Goal: Task Accomplishment & Management: Use online tool/utility

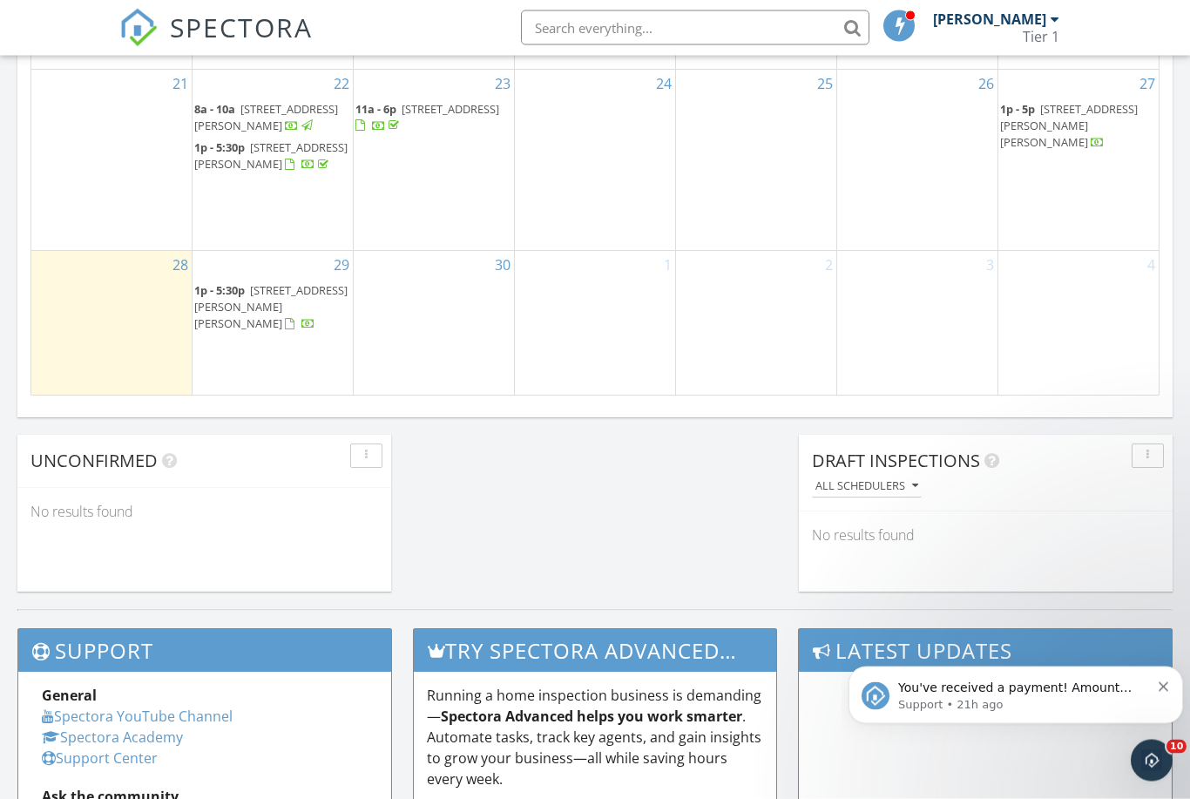
scroll to position [1203, 0]
click at [1168, 683] on button "Dismiss notification" at bounding box center [1164, 685] width 11 height 14
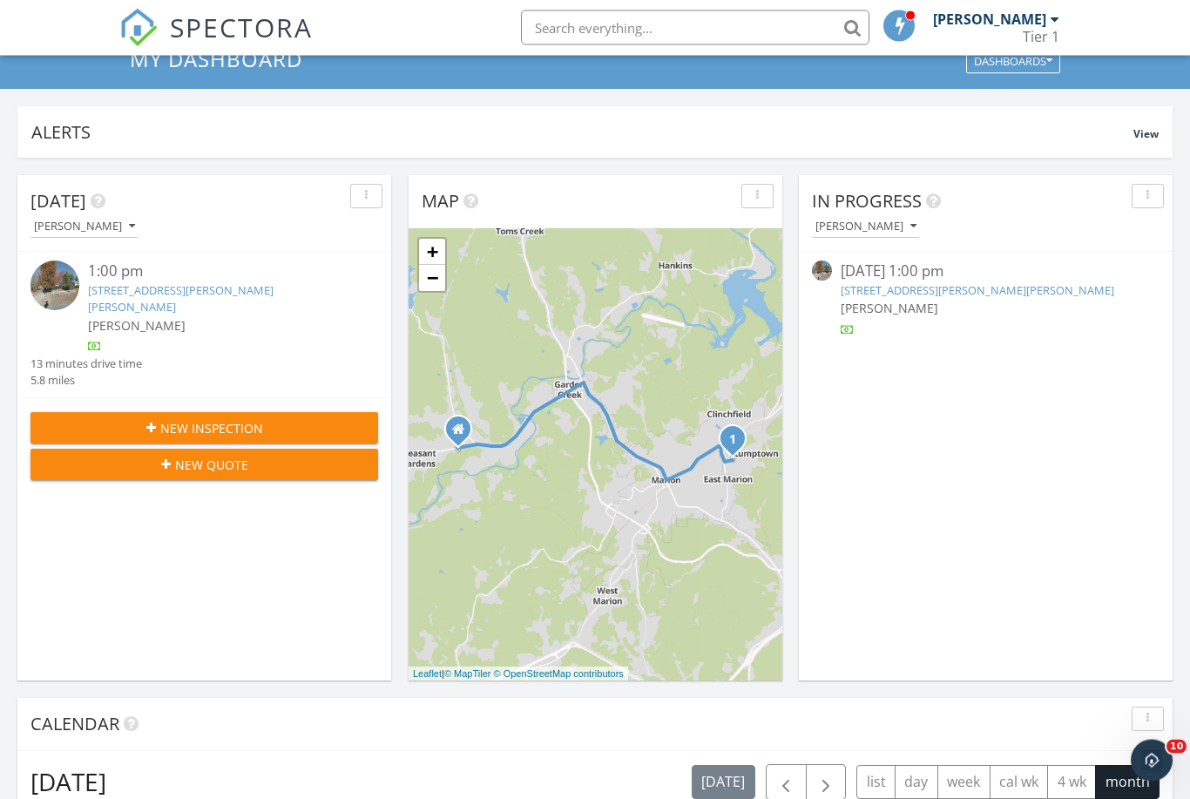
scroll to position [0, 0]
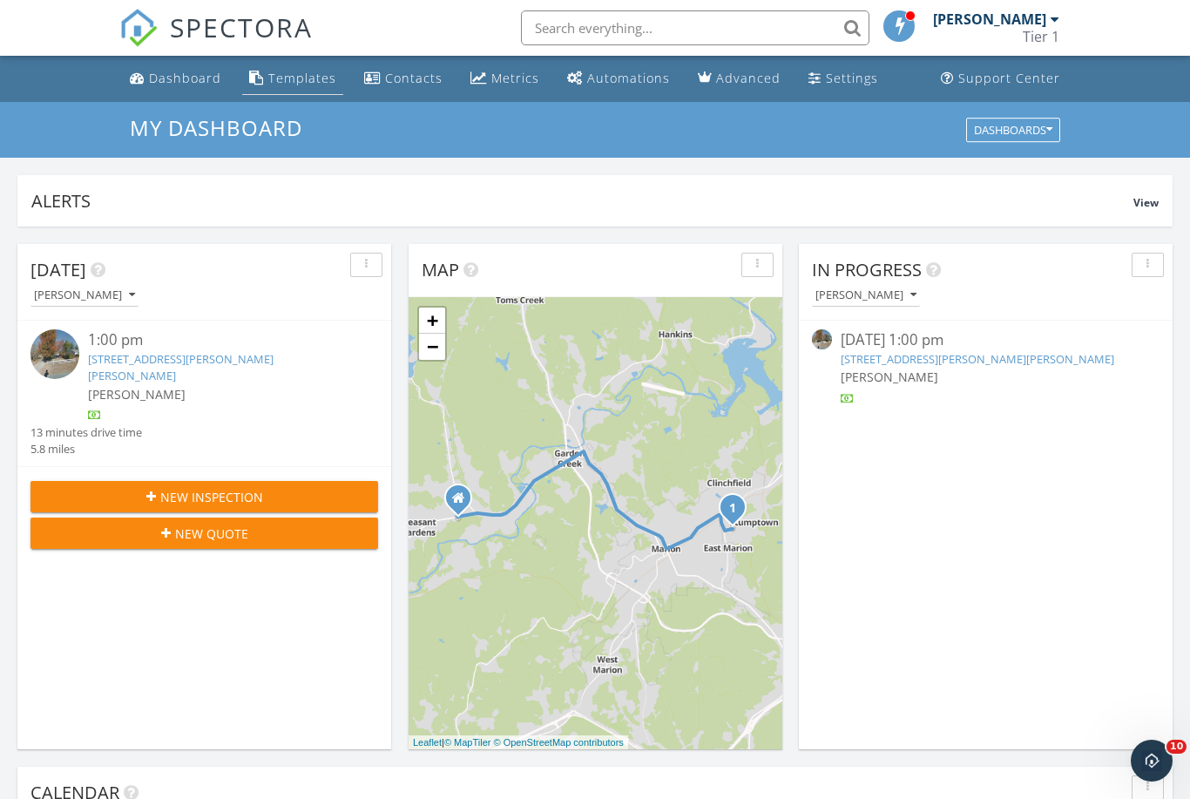
click at [290, 80] on div "Templates" at bounding box center [302, 78] width 68 height 17
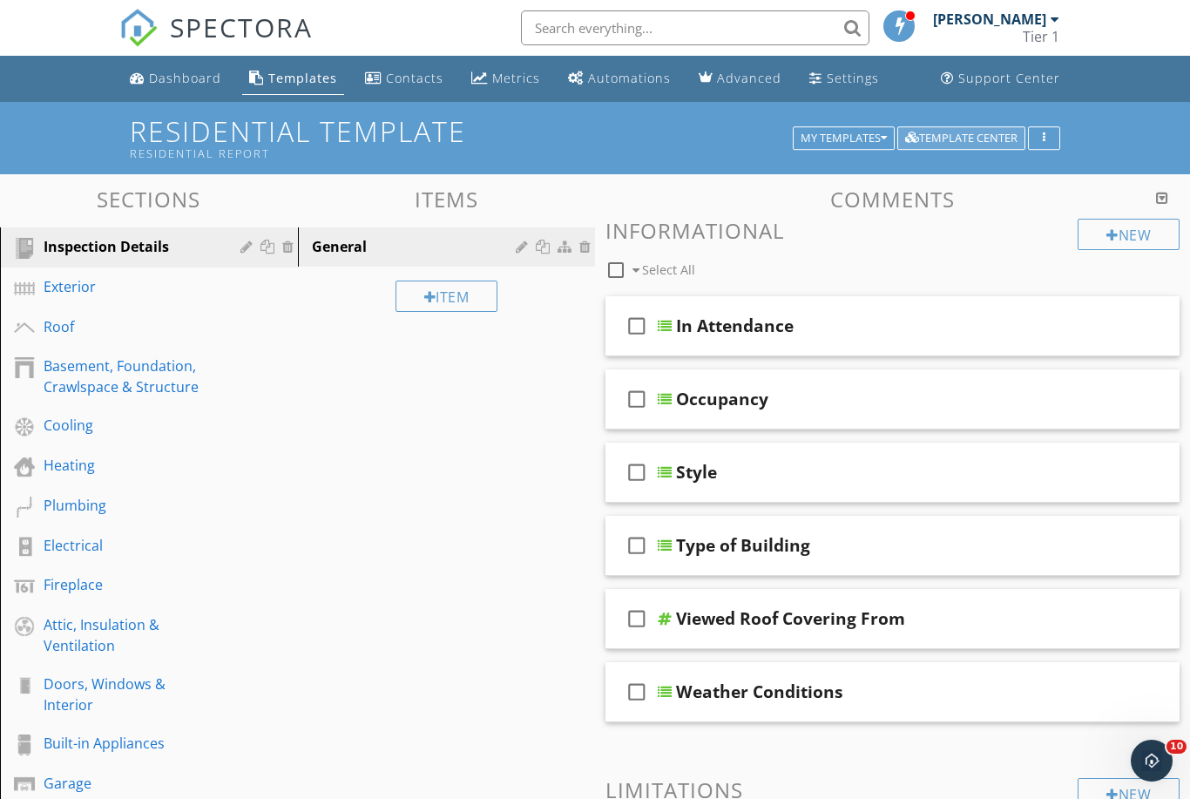
click at [963, 138] on div "Template Center" at bounding box center [961, 138] width 112 height 12
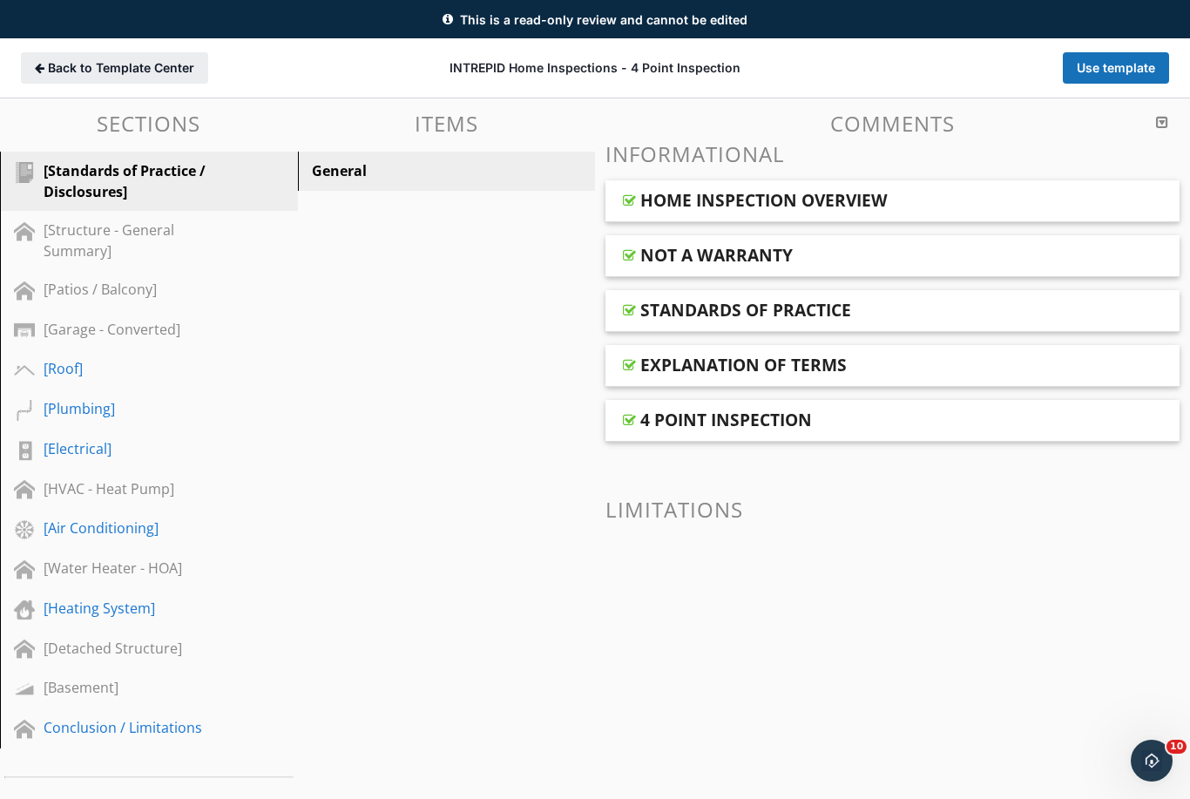
click at [138, 66] on span "Back to Template Center" at bounding box center [121, 67] width 146 height 17
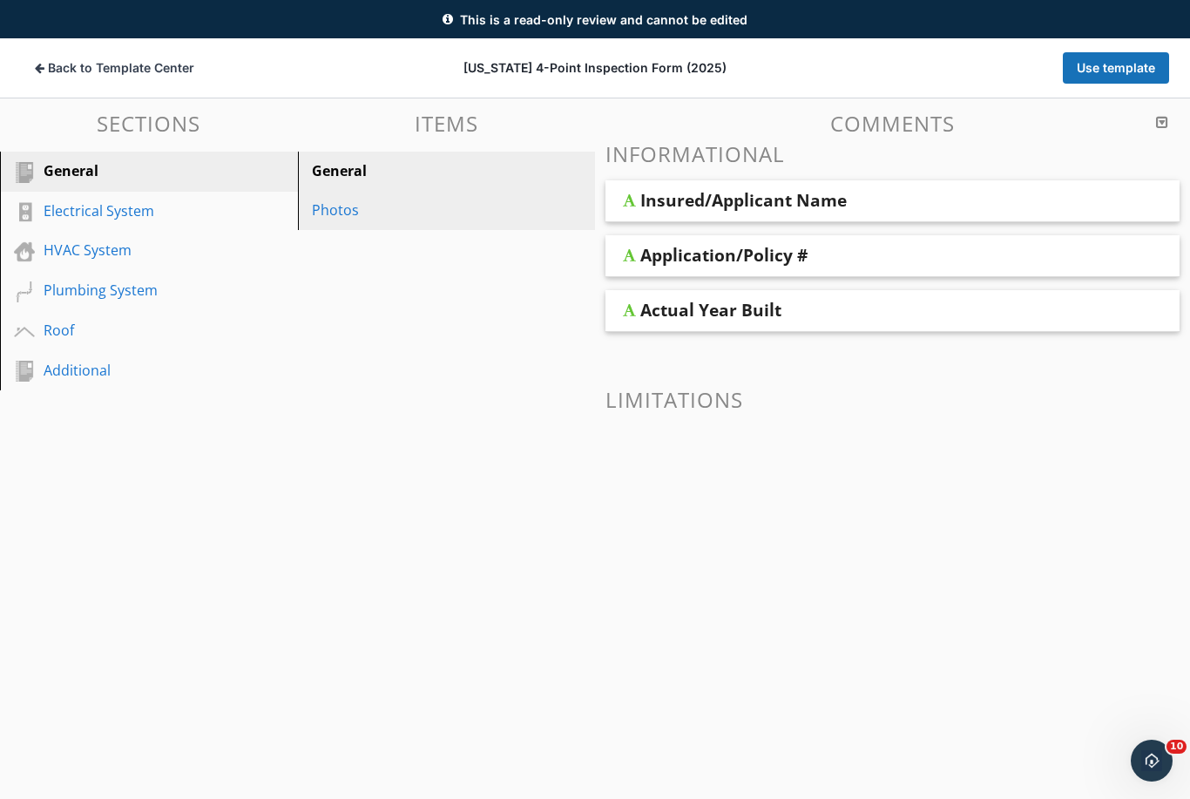
click at [348, 202] on div "Photos" at bounding box center [417, 209] width 210 height 21
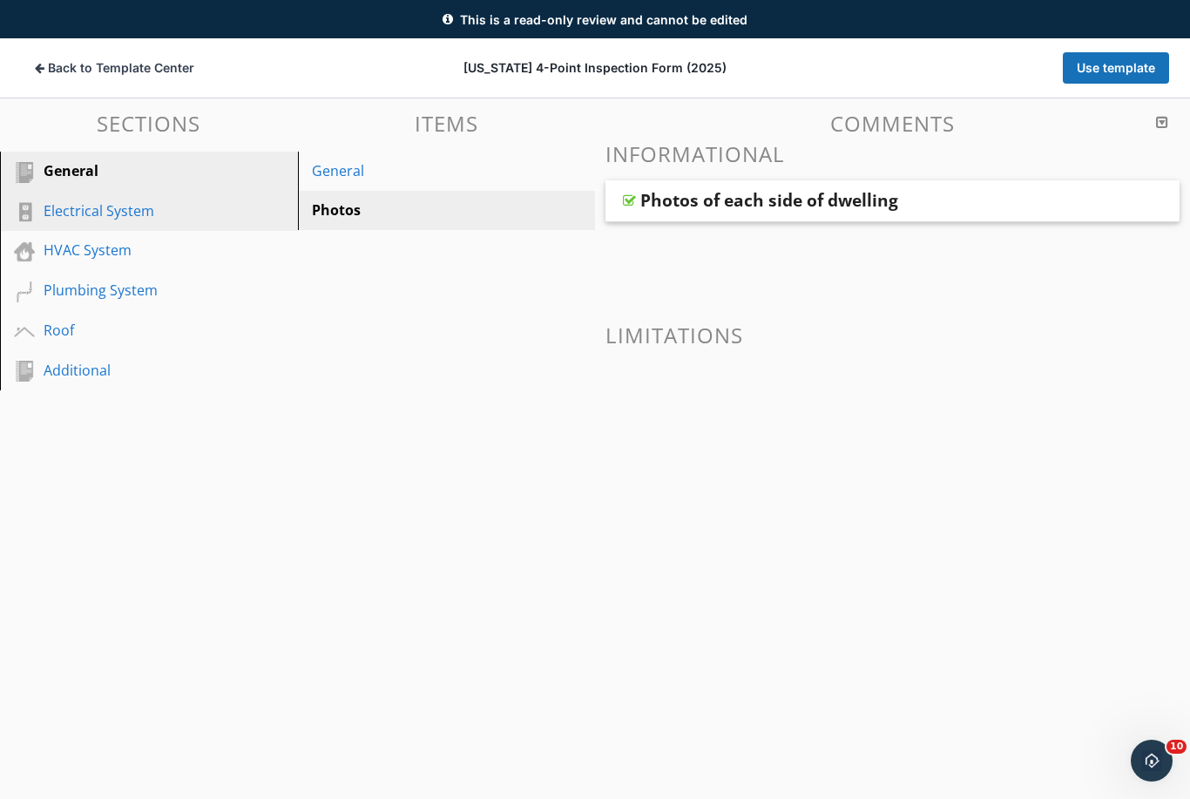
click at [104, 215] on div "Electrical System" at bounding box center [130, 210] width 172 height 21
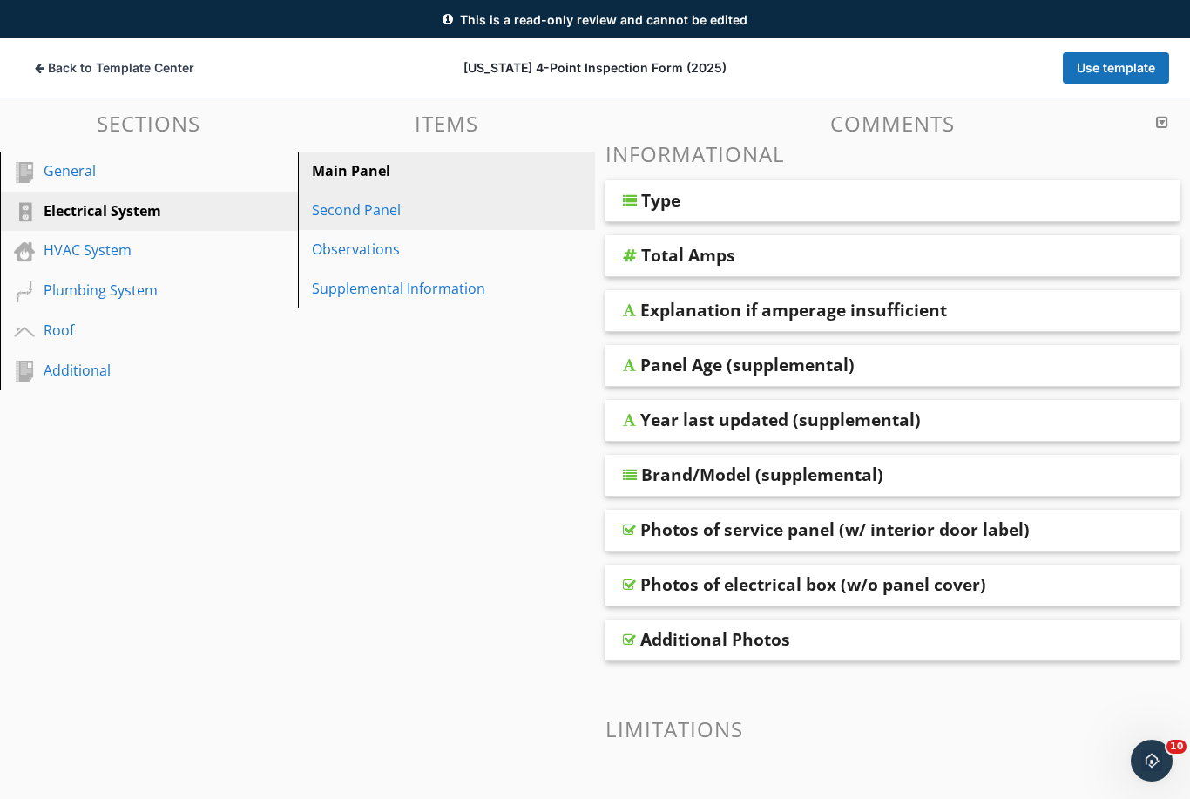
click at [373, 211] on div "Second Panel" at bounding box center [417, 209] width 210 height 21
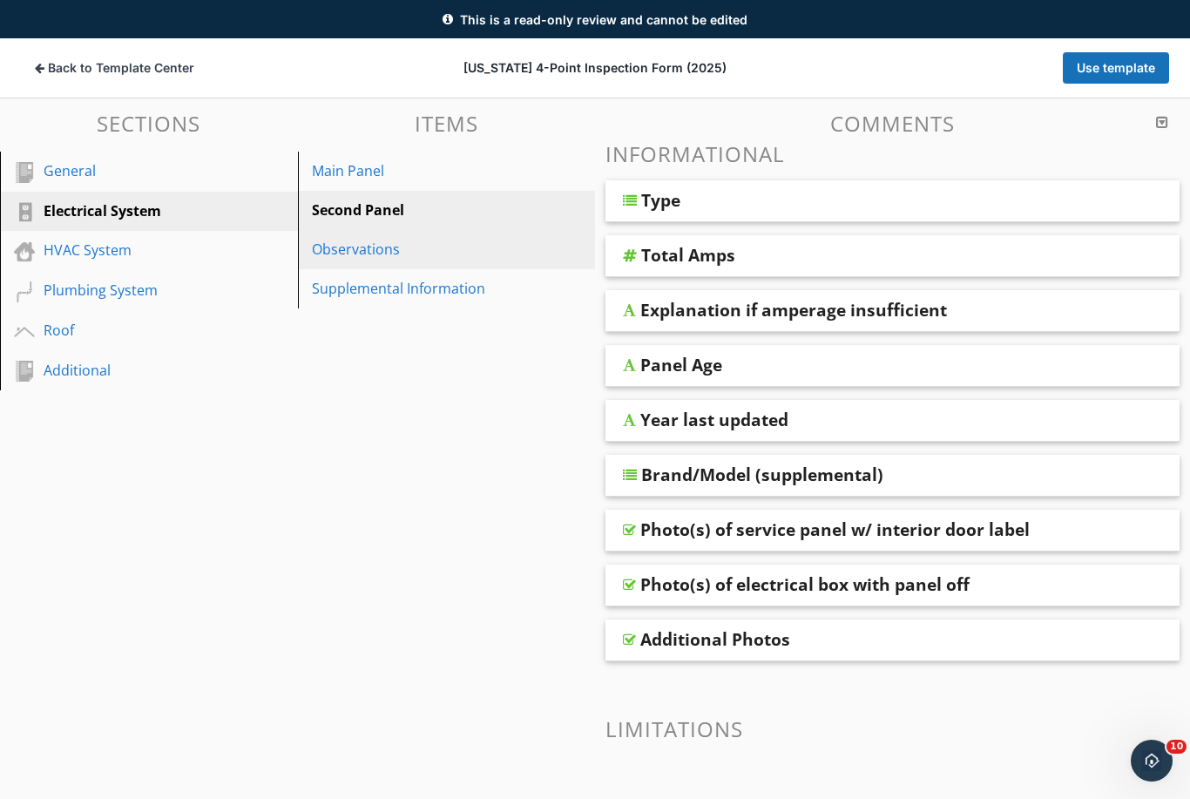
click at [371, 250] on div "Observations" at bounding box center [417, 249] width 210 height 21
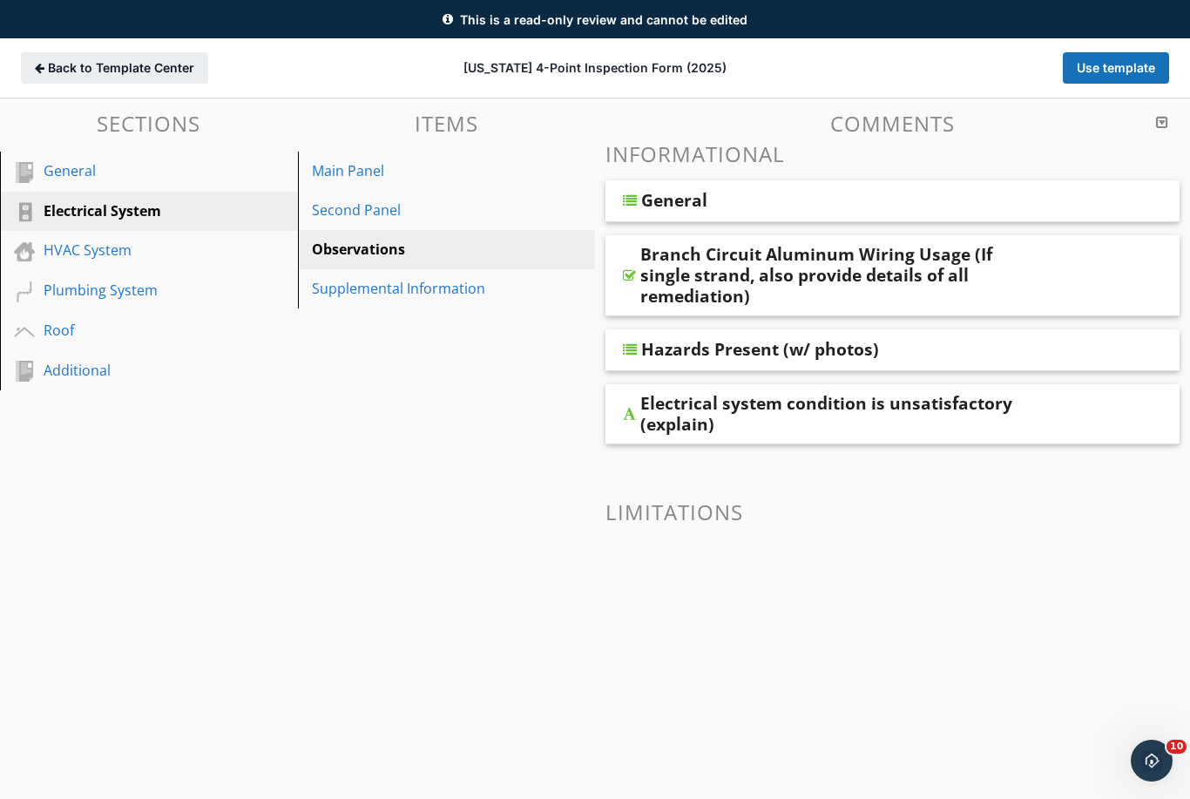
click at [112, 81] on button "Back to Template Center Back" at bounding box center [114, 67] width 187 height 31
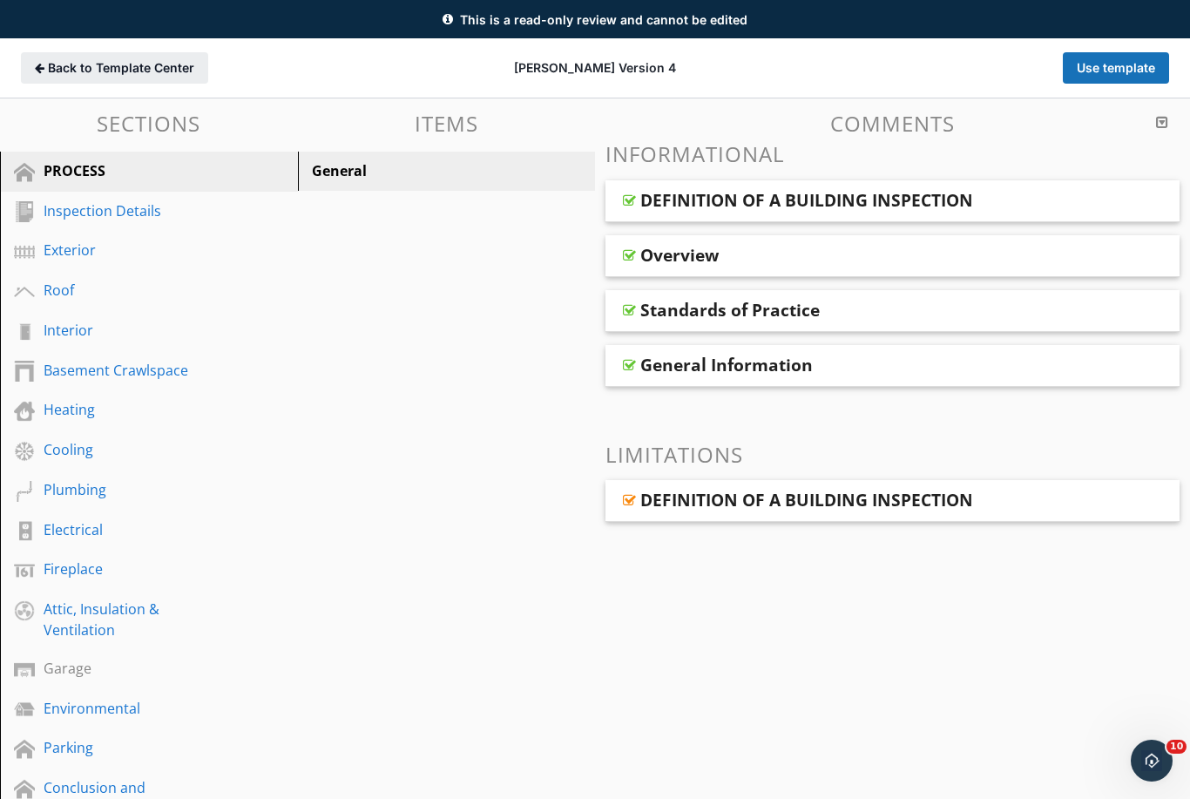
click at [124, 66] on span "Back to Template Center" at bounding box center [121, 67] width 146 height 17
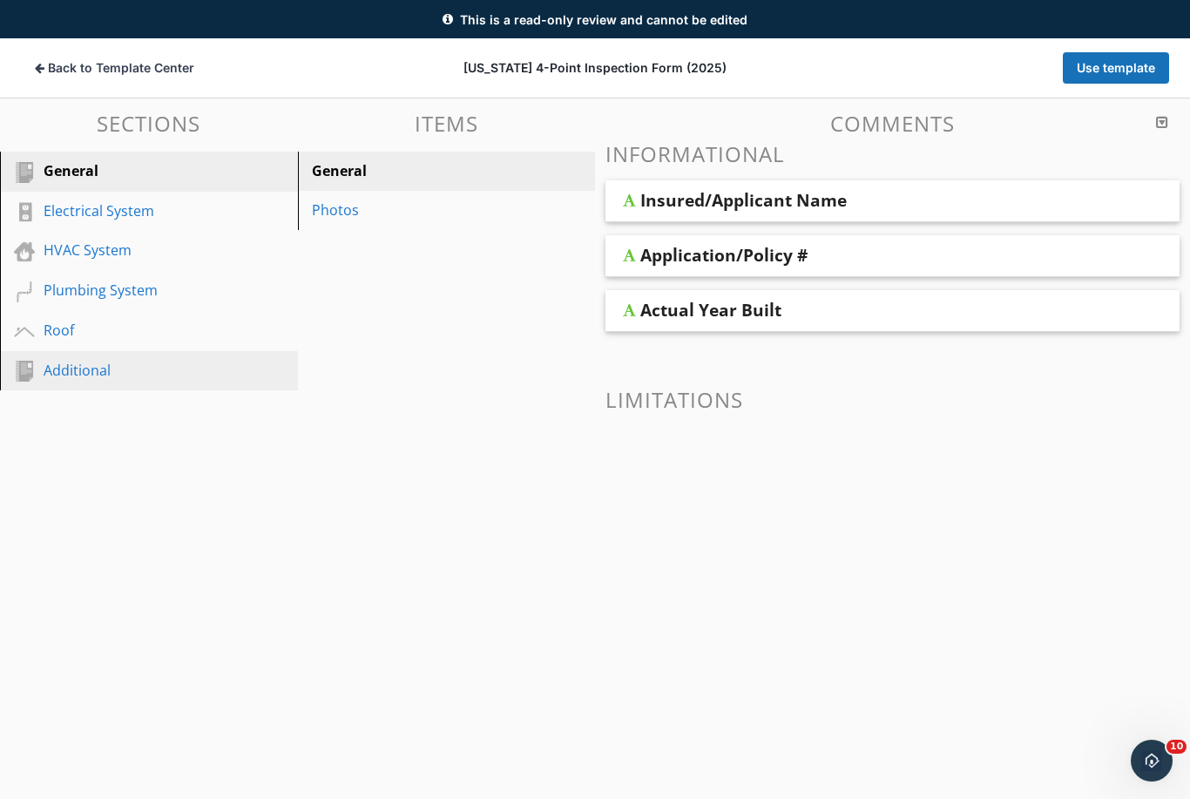
click at [74, 377] on div "Additional" at bounding box center [130, 370] width 172 height 21
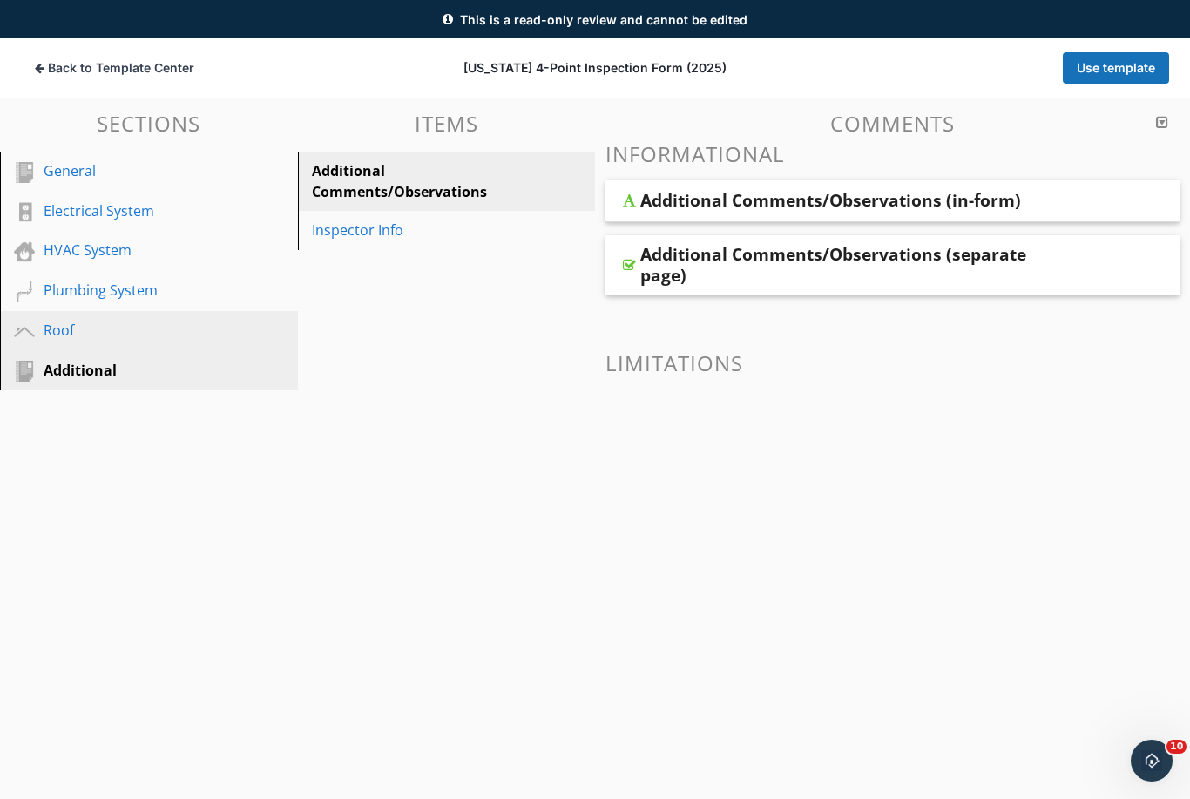
click at [60, 331] on div "Roof" at bounding box center [130, 330] width 172 height 21
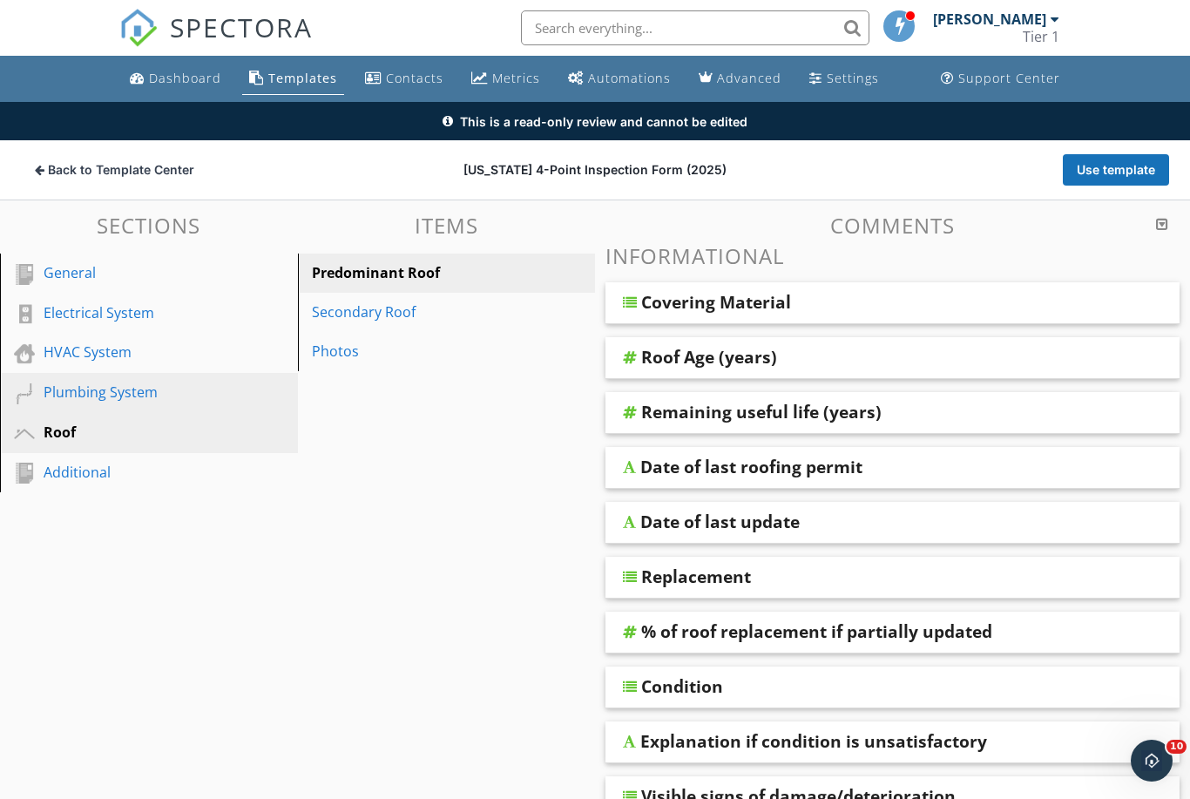
click at [122, 395] on div "Plumbing System" at bounding box center [130, 392] width 172 height 21
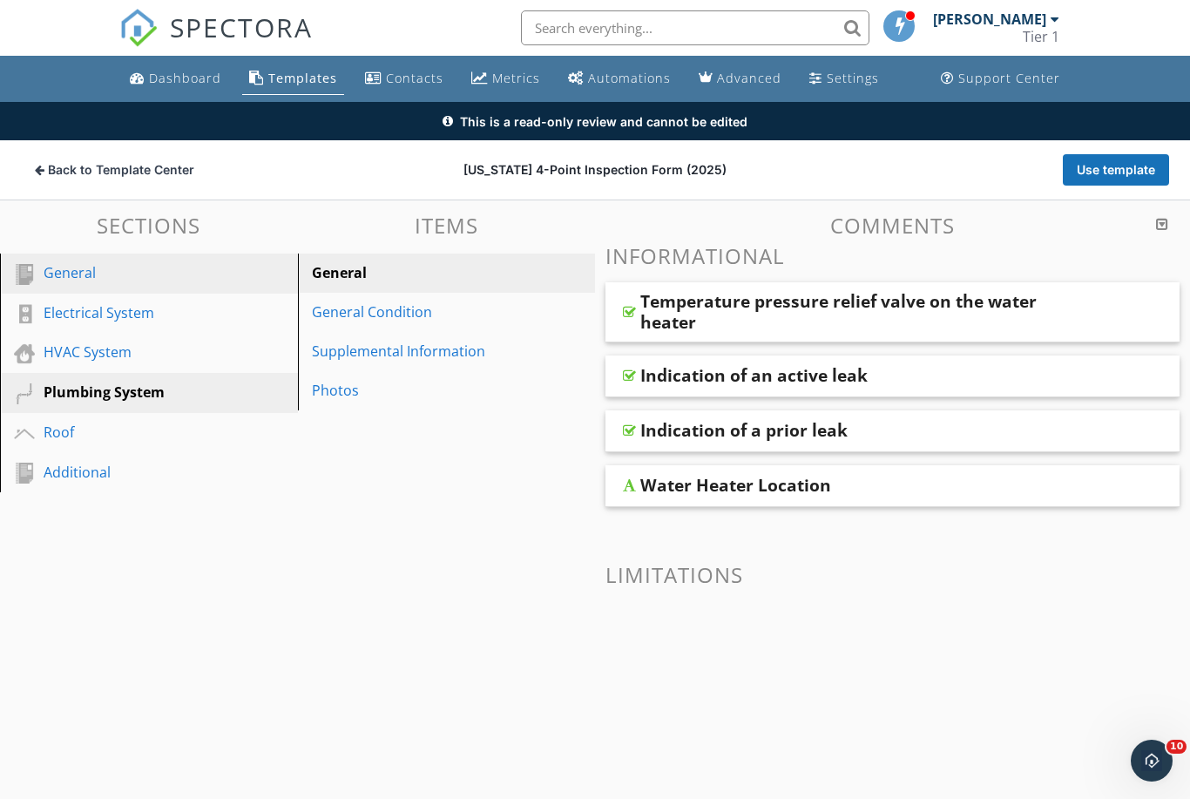
click at [71, 274] on div "General" at bounding box center [130, 272] width 172 height 21
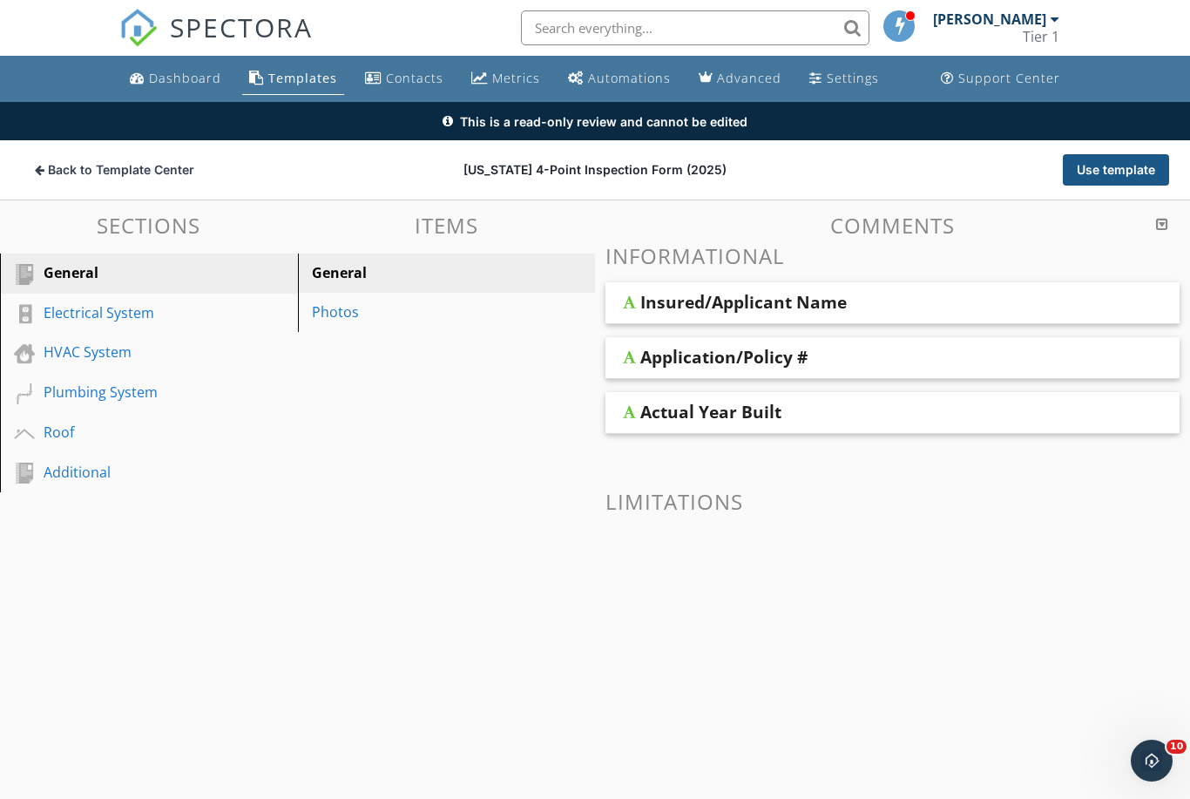
click at [1117, 159] on button "Use template" at bounding box center [1116, 169] width 106 height 31
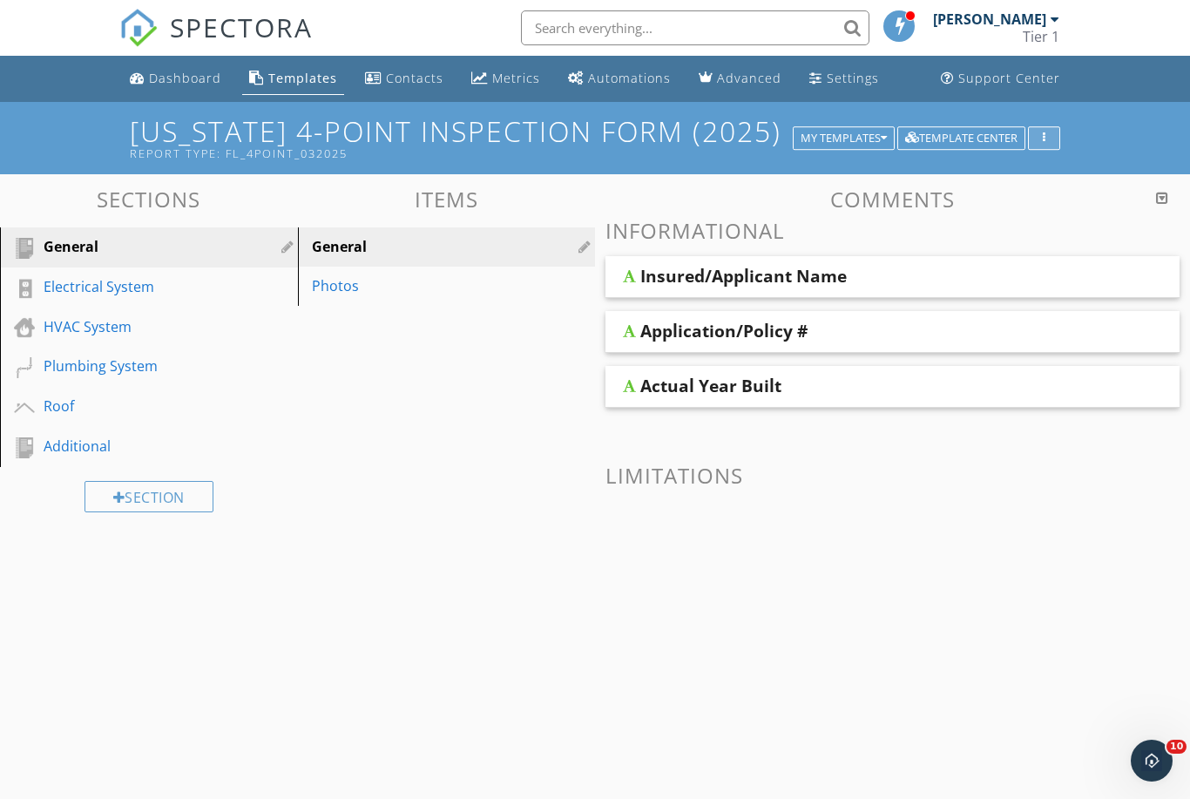
click at [1044, 141] on icon "button" at bounding box center [1044, 138] width 3 height 12
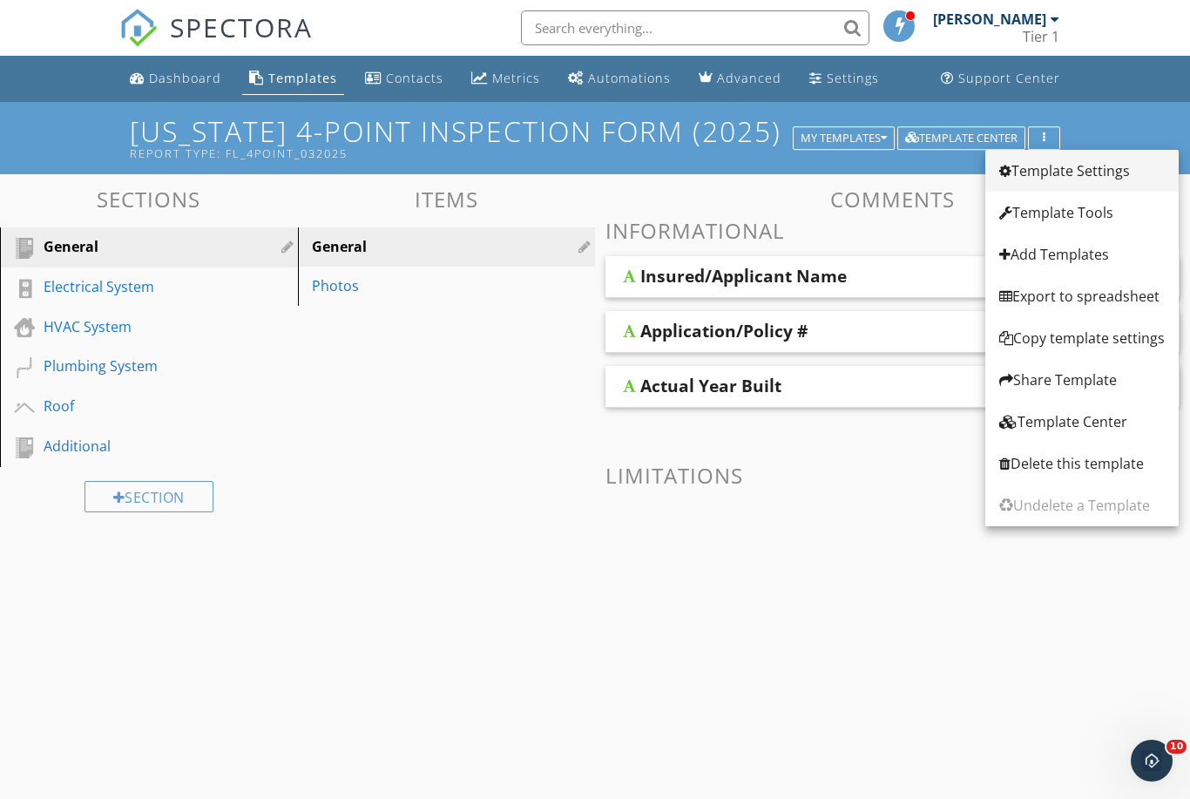
click at [1092, 168] on div "Template Settings" at bounding box center [1082, 170] width 166 height 21
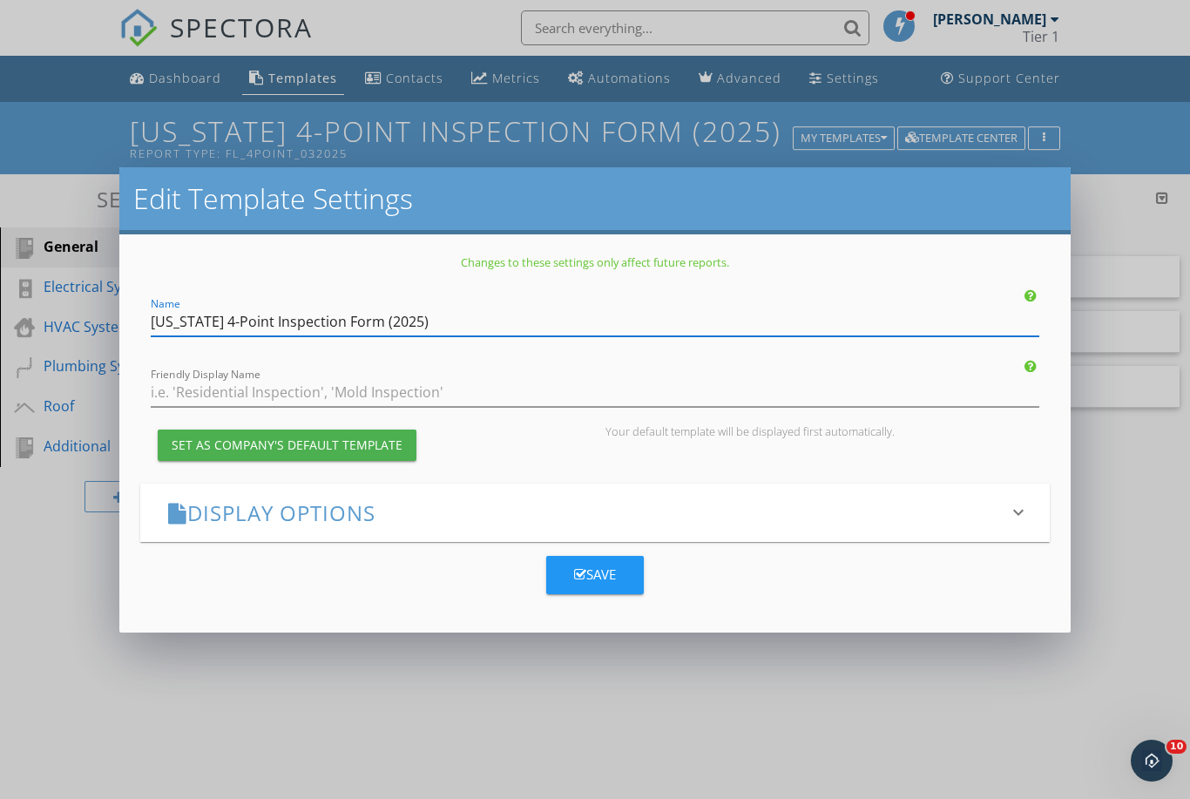
click at [203, 325] on input "Florida 4-Point Inspection Form (2025)" at bounding box center [595, 322] width 889 height 29
type input "4-Point Inspection Form (2025)"
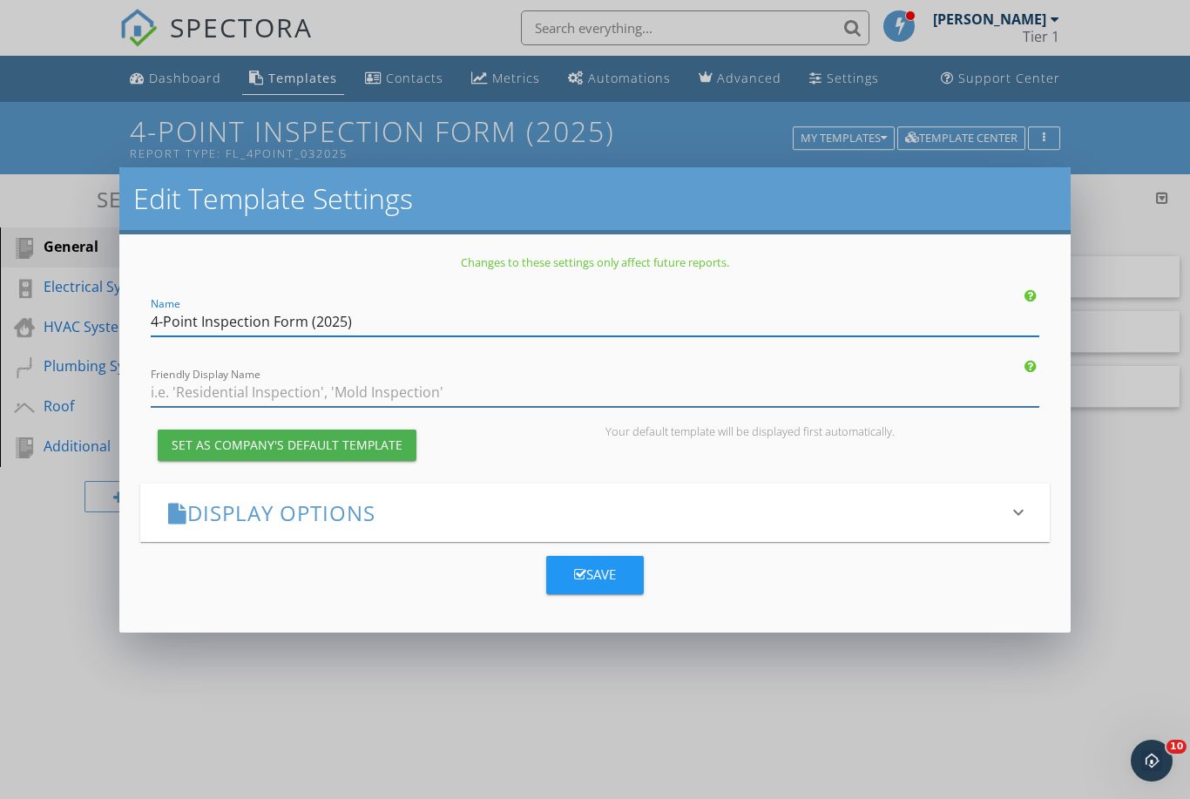
click at [245, 390] on input "Friendly Display Name" at bounding box center [595, 392] width 889 height 29
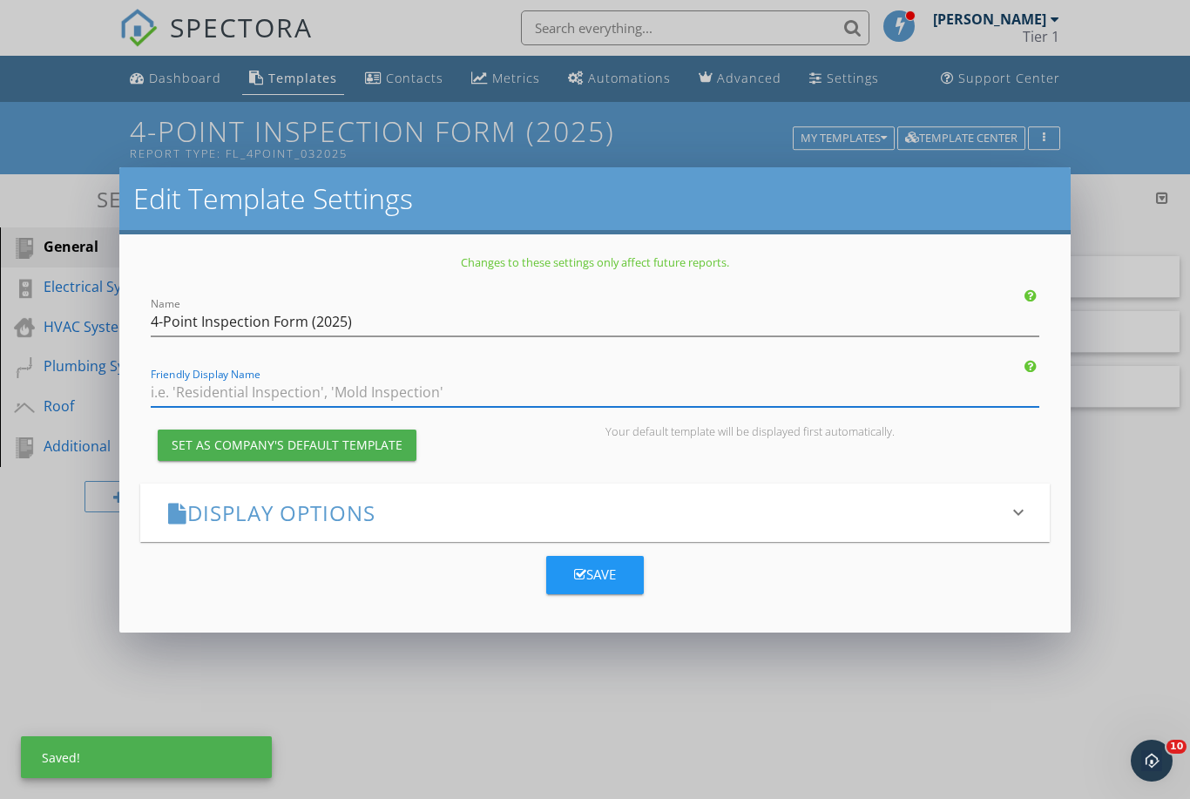
type input "5"
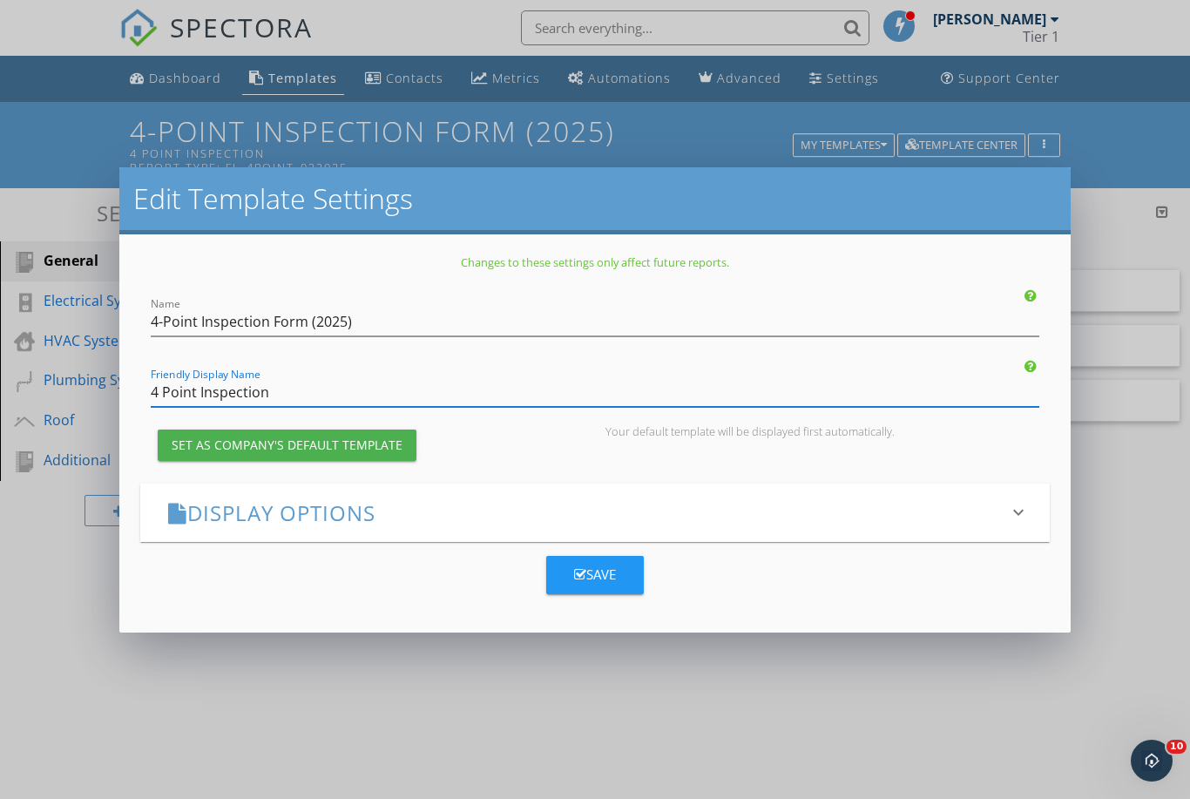
type input "4 Point Inspection"
click at [1018, 502] on icon "keyboard_arrow_down" at bounding box center [1018, 512] width 21 height 21
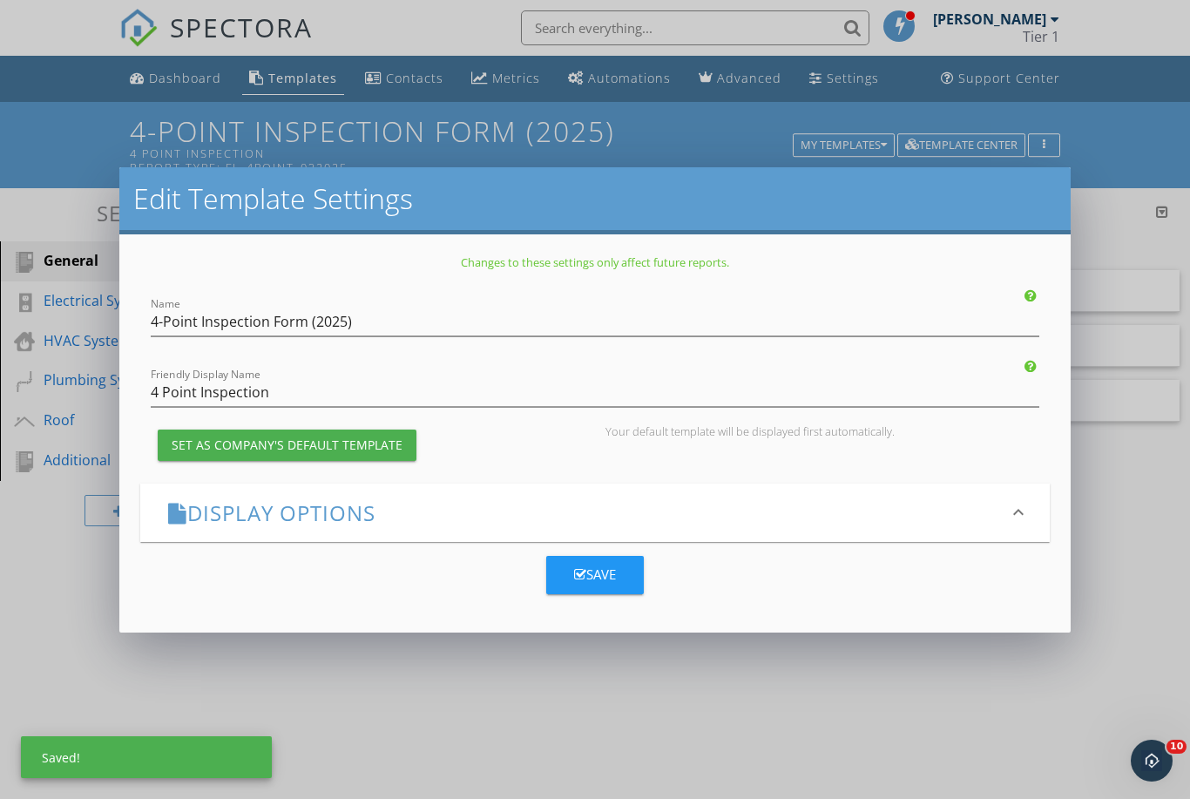
click at [1024, 517] on icon "keyboard_arrow_down" at bounding box center [1018, 512] width 21 height 21
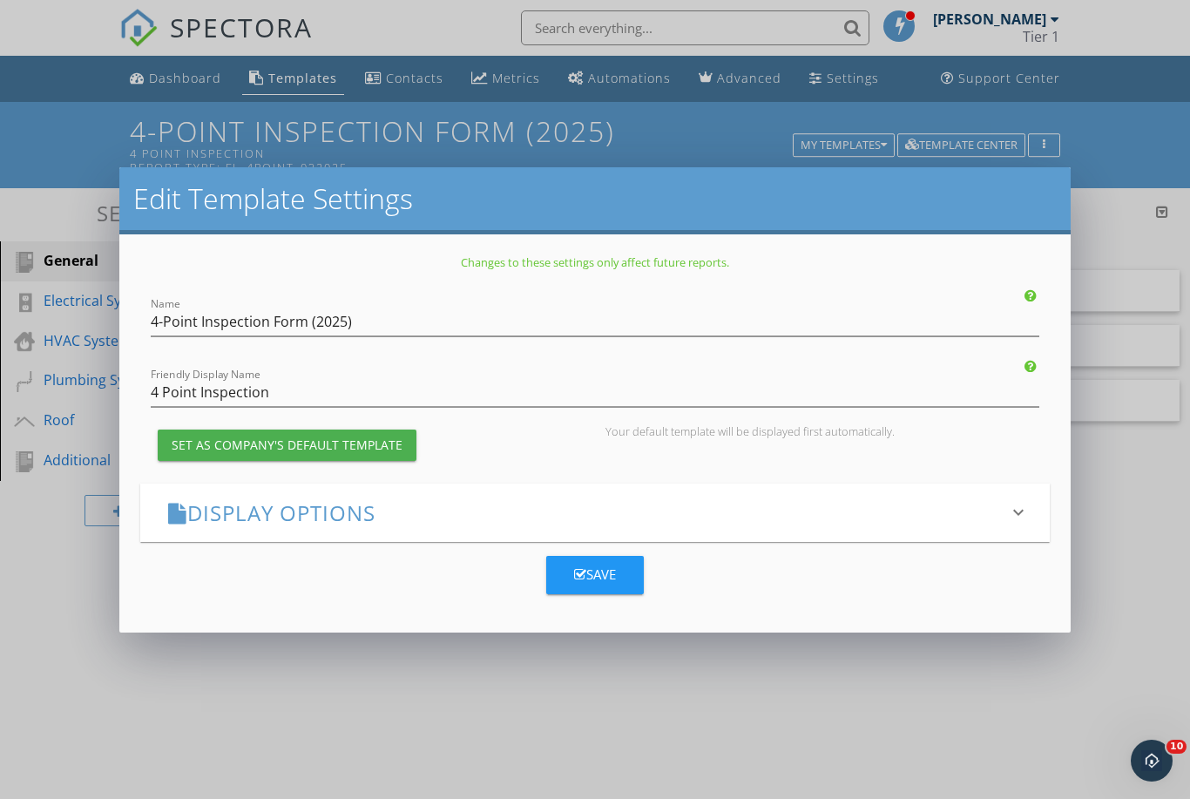
click at [610, 578] on div "Save" at bounding box center [595, 575] width 42 height 20
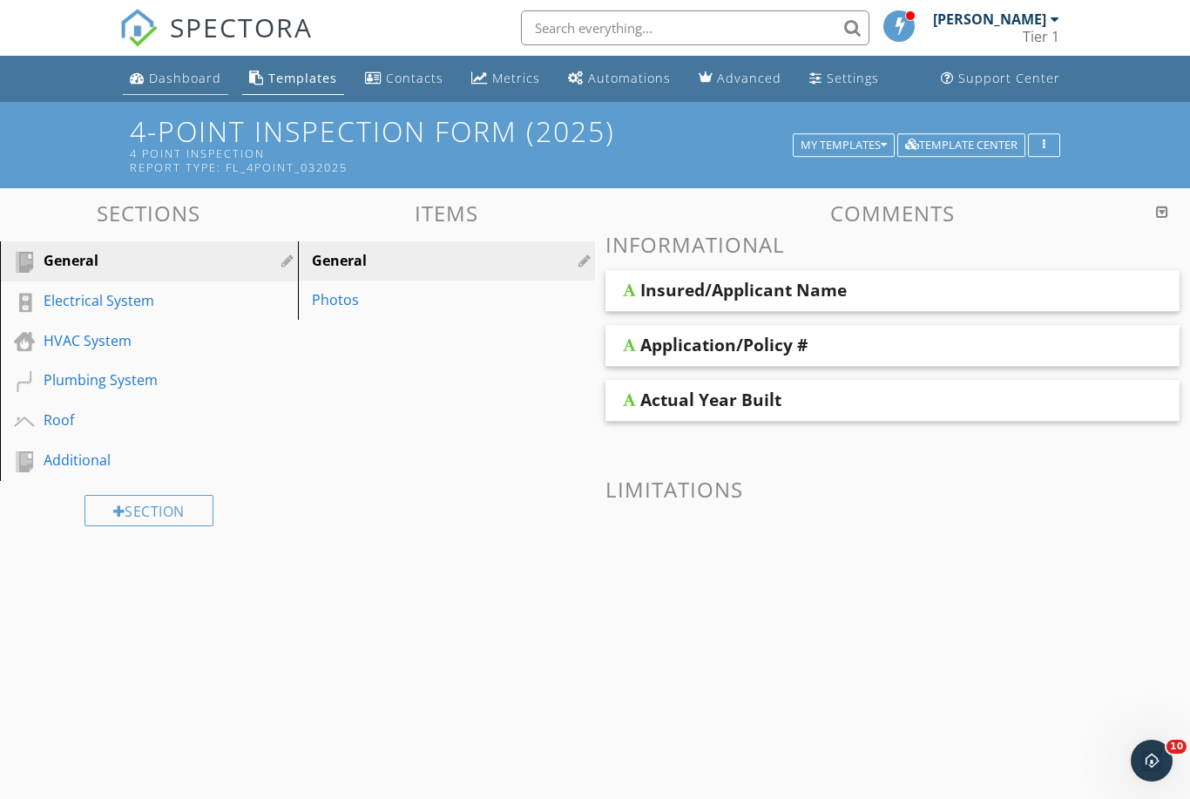
click at [177, 80] on div "Dashboard" at bounding box center [185, 78] width 72 height 17
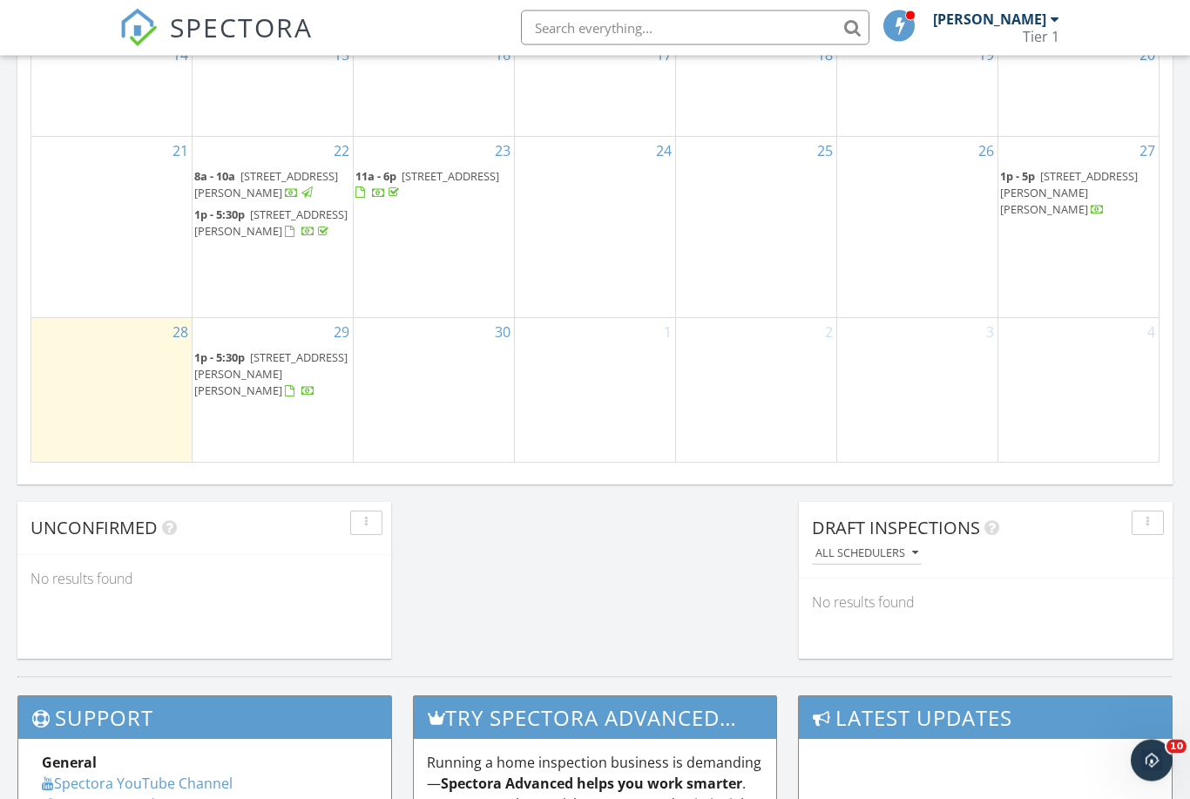
scroll to position [1136, 0]
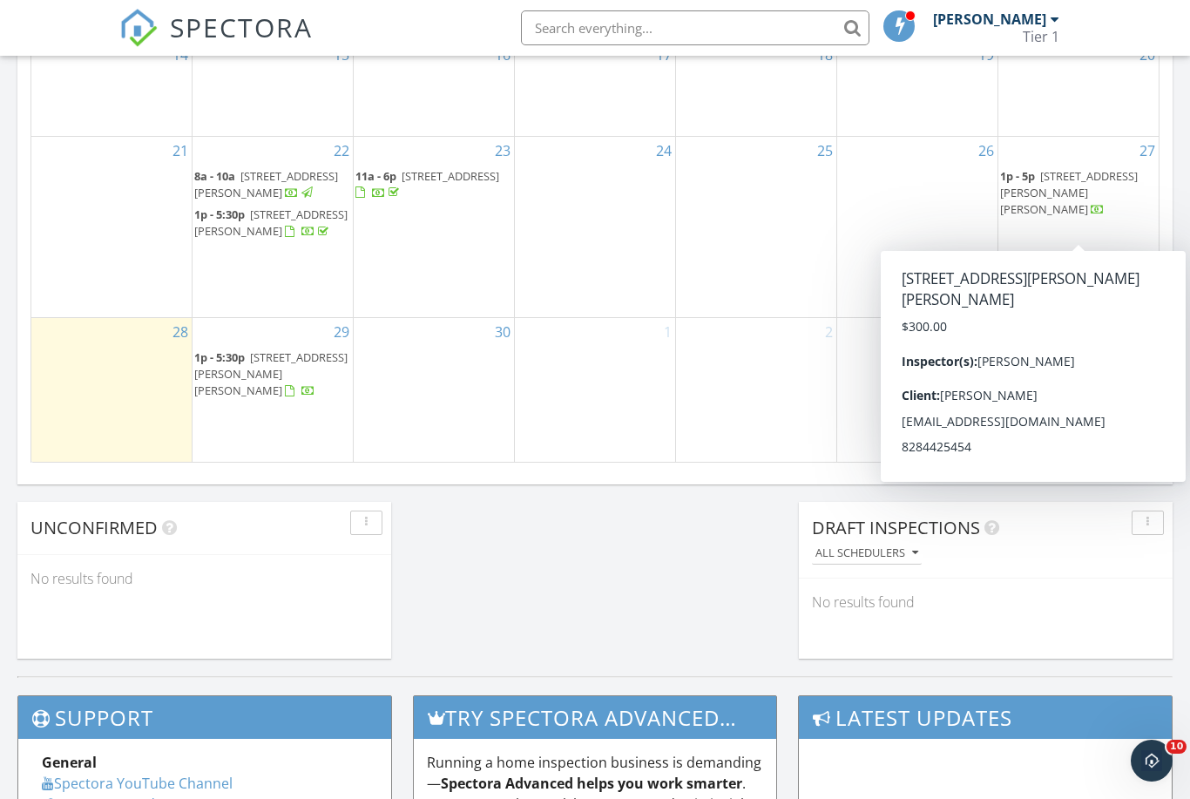
click at [1079, 217] on span "[STREET_ADDRESS][PERSON_NAME][PERSON_NAME]" at bounding box center [1069, 192] width 138 height 49
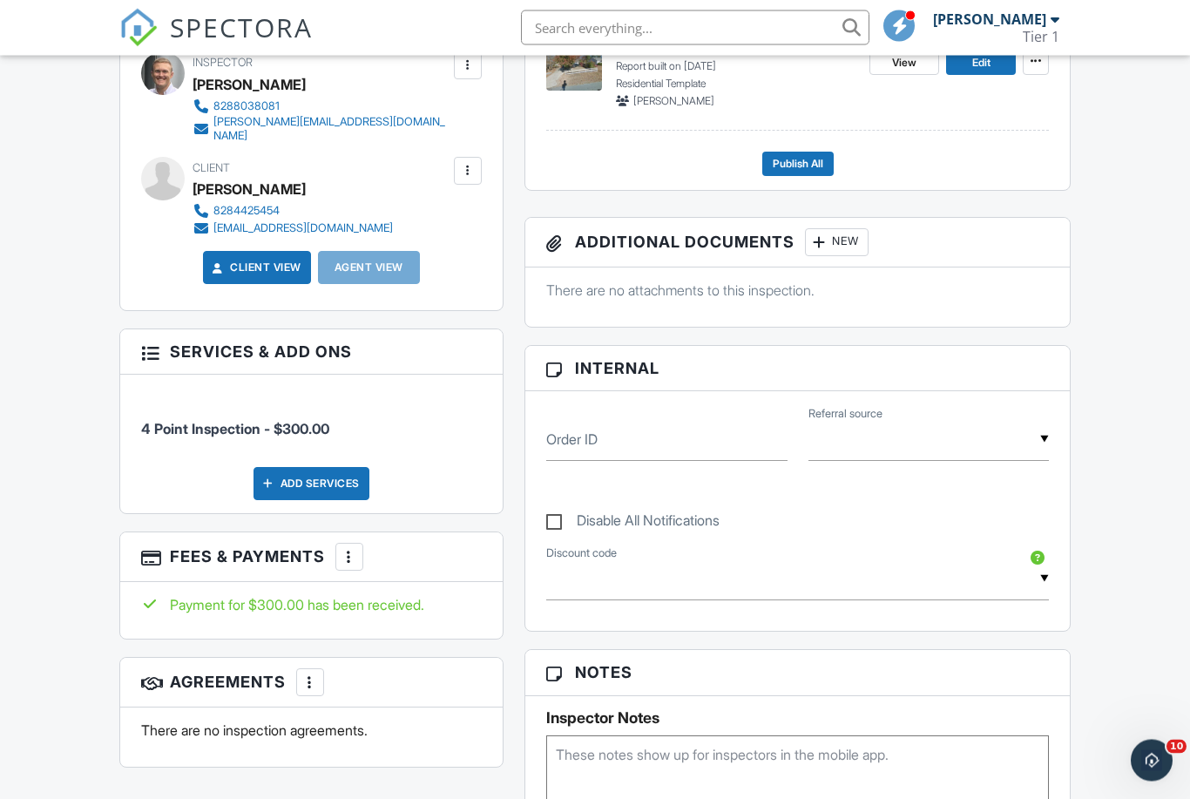
scroll to position [558, 0]
click at [153, 342] on div at bounding box center [149, 350] width 17 height 17
click at [288, 347] on h3 "Services & Add ons" at bounding box center [311, 351] width 382 height 45
click at [347, 548] on div at bounding box center [349, 556] width 17 height 17
click at [253, 783] on div "All emails and texts are disabled for this inspection! All emails and texts hav…" at bounding box center [595, 683] width 973 height 1461
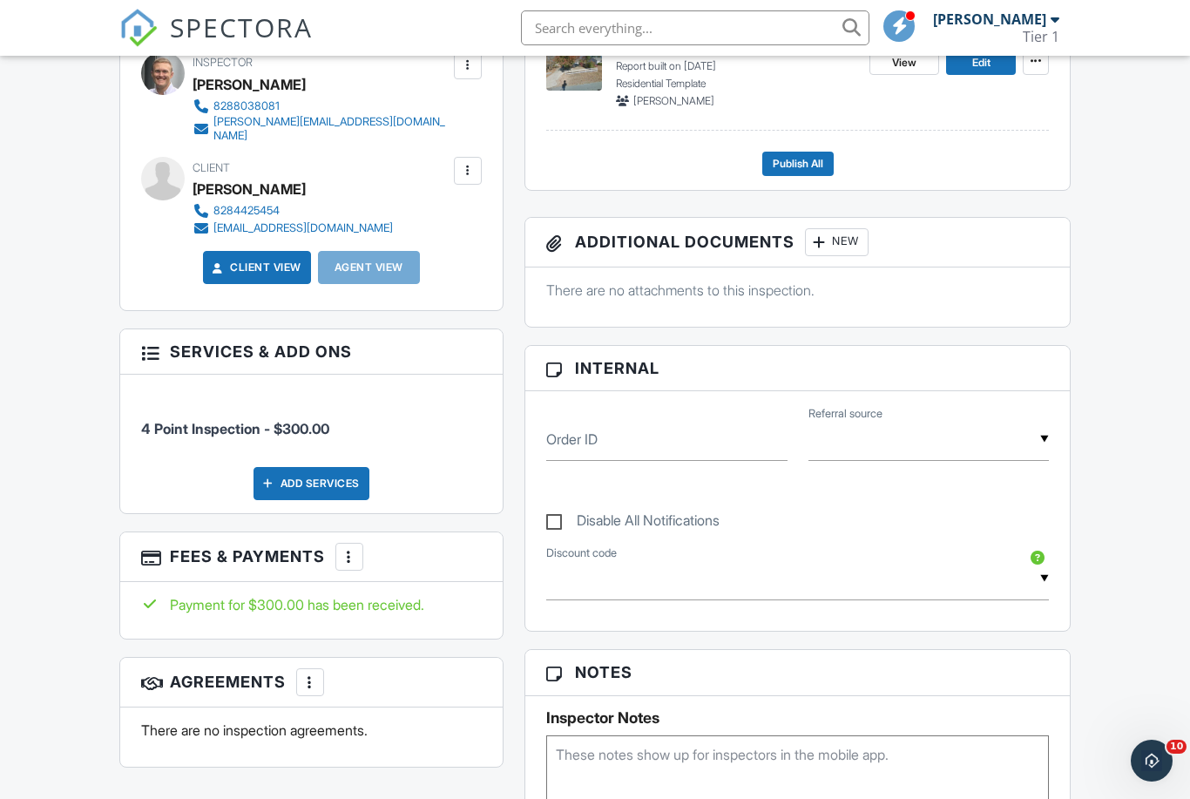
click at [314, 673] on div at bounding box center [309, 681] width 17 height 17
click at [238, 771] on div "People Disable Client CC Email New Client Client's Agent Listing Agent Add Anot…" at bounding box center [311, 369] width 405 height 832
click at [308, 673] on div at bounding box center [309, 681] width 17 height 17
click at [242, 783] on div "All emails and texts are disabled for this inspection! All emails and texts hav…" at bounding box center [595, 683] width 973 height 1461
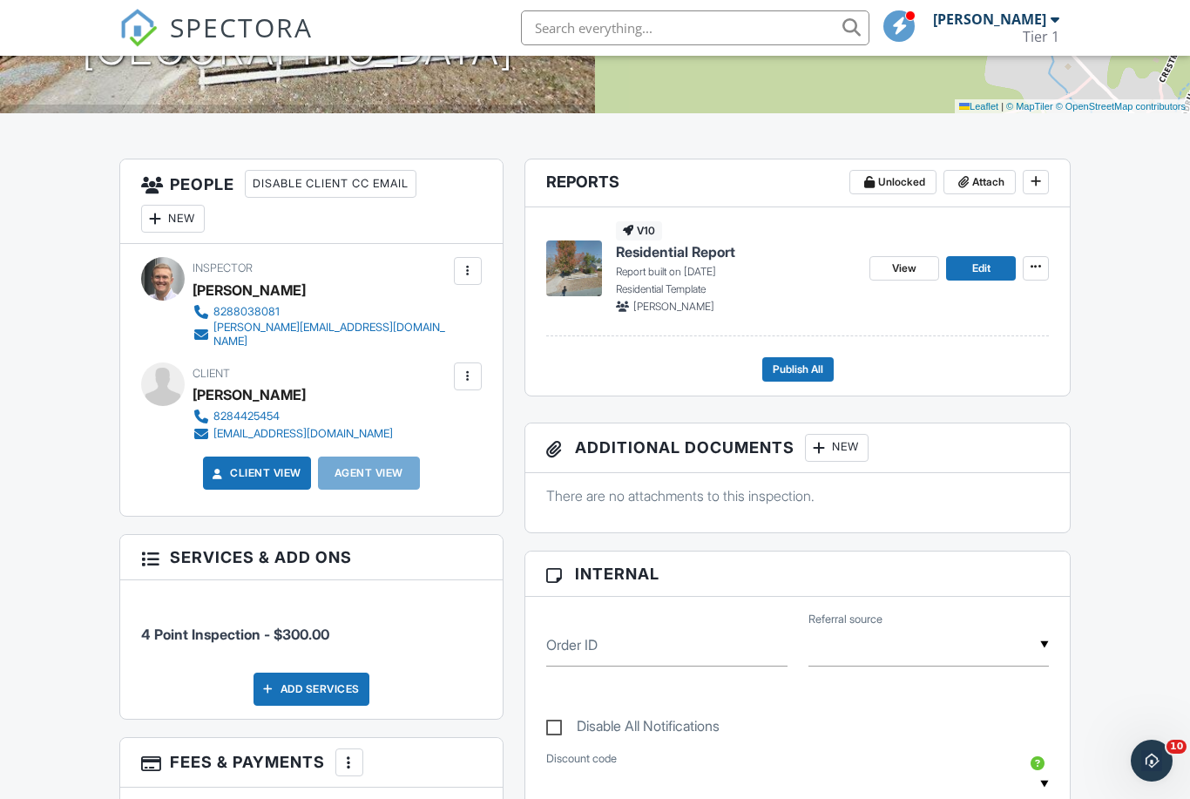
scroll to position [351, 0]
click at [972, 267] on span "Edit" at bounding box center [981, 268] width 18 height 17
click at [1041, 268] on icon at bounding box center [1036, 266] width 10 height 12
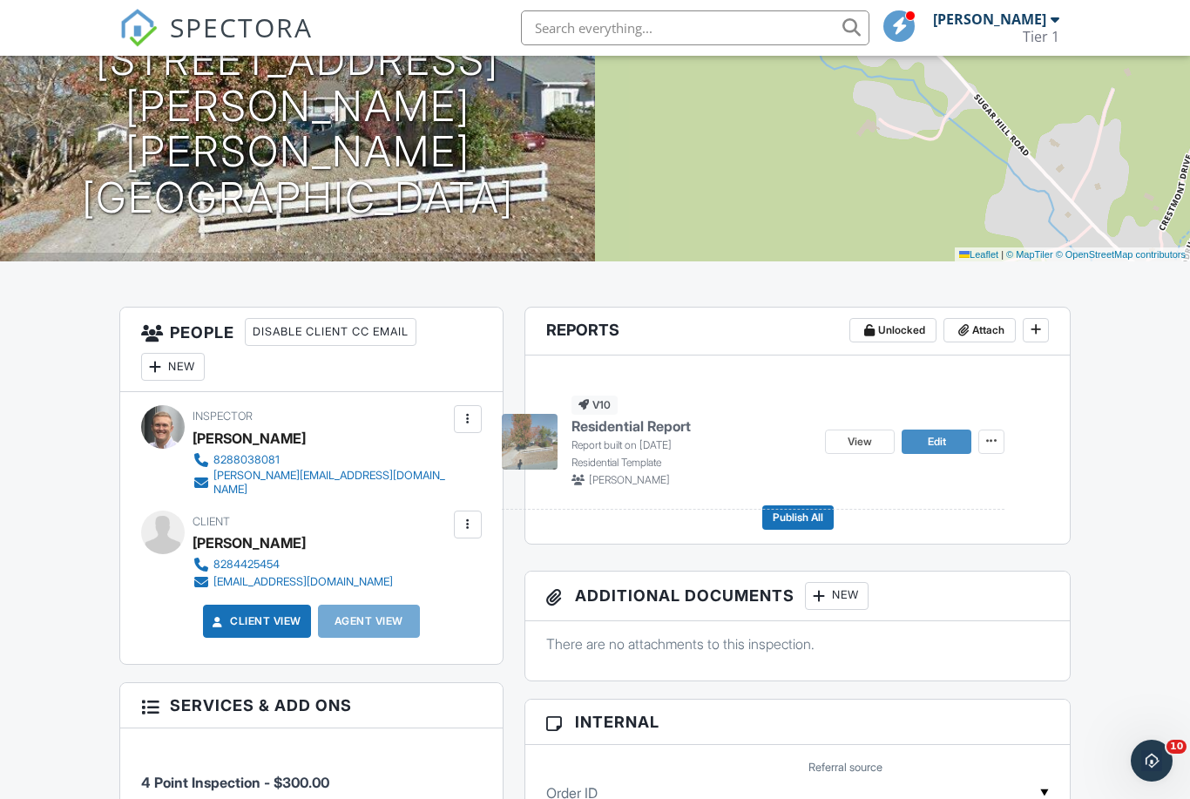
scroll to position [202, 0]
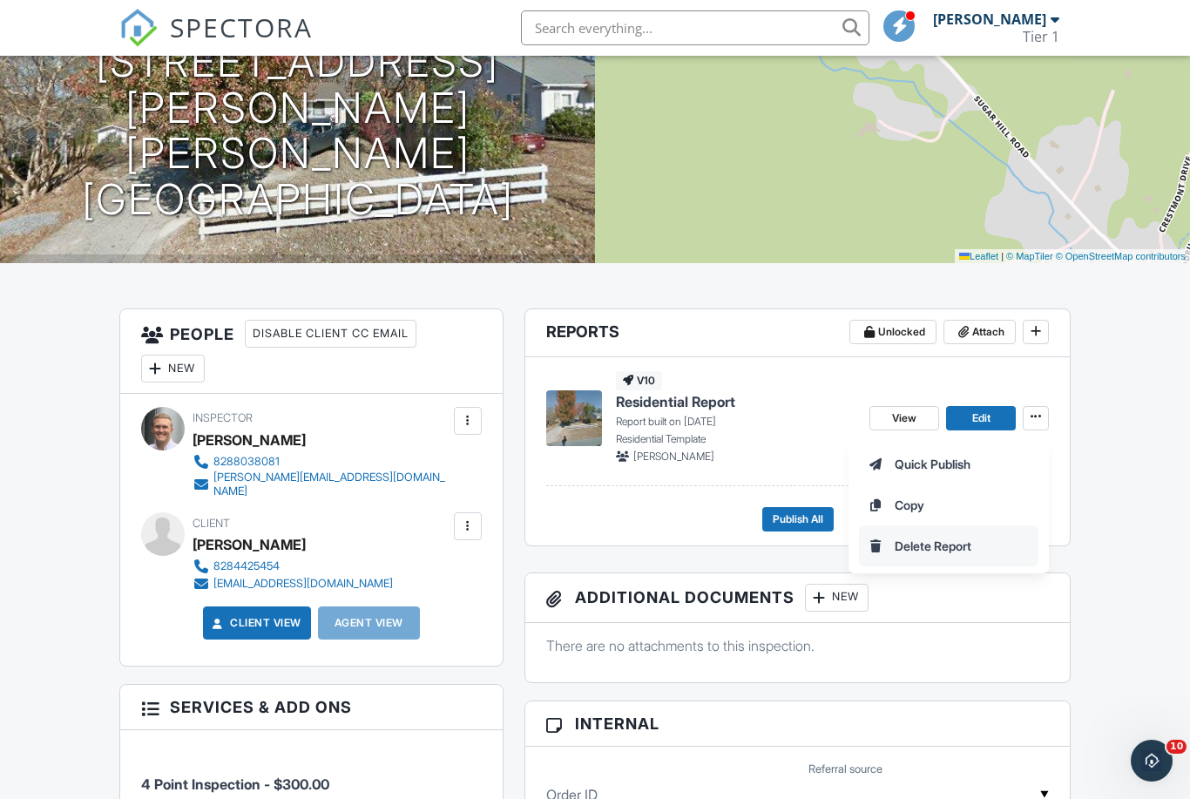
click at [949, 549] on span "Delete Report" at bounding box center [933, 546] width 77 height 18
click at [946, 544] on span "Delete Report" at bounding box center [933, 546] width 77 height 18
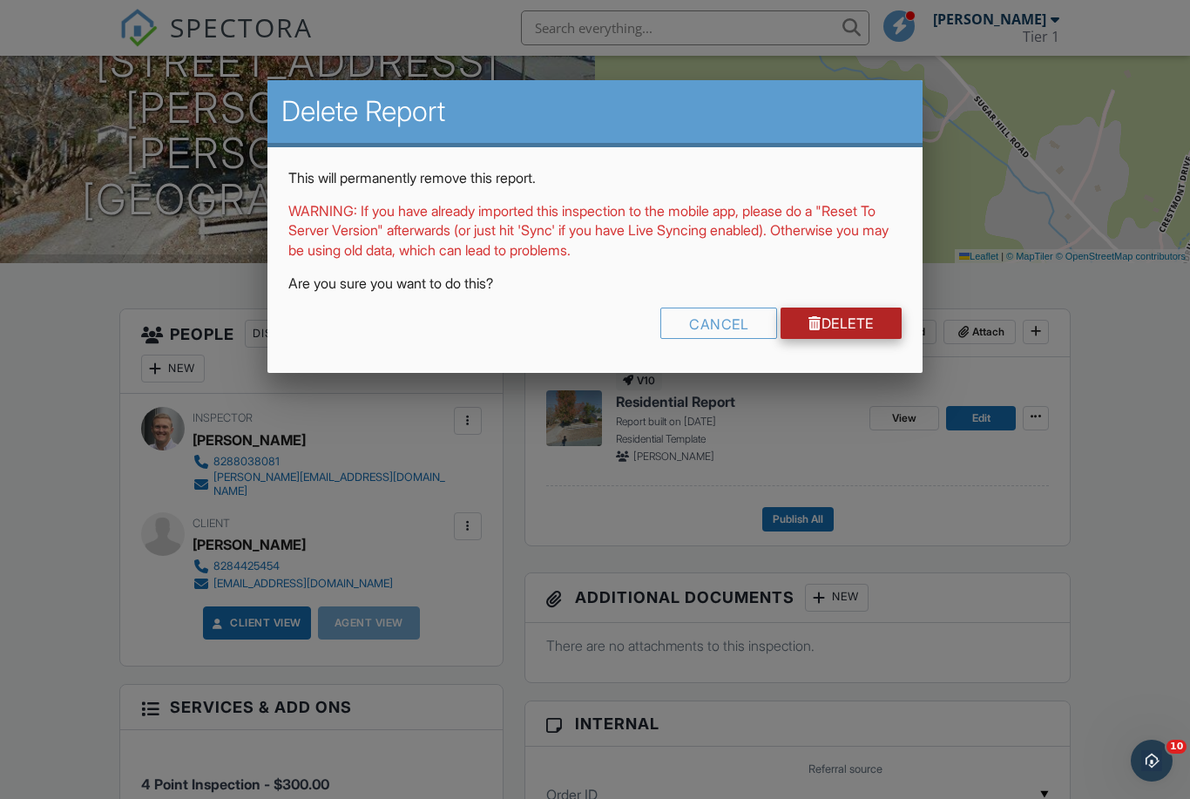
click at [851, 327] on link "Delete" at bounding box center [841, 323] width 121 height 31
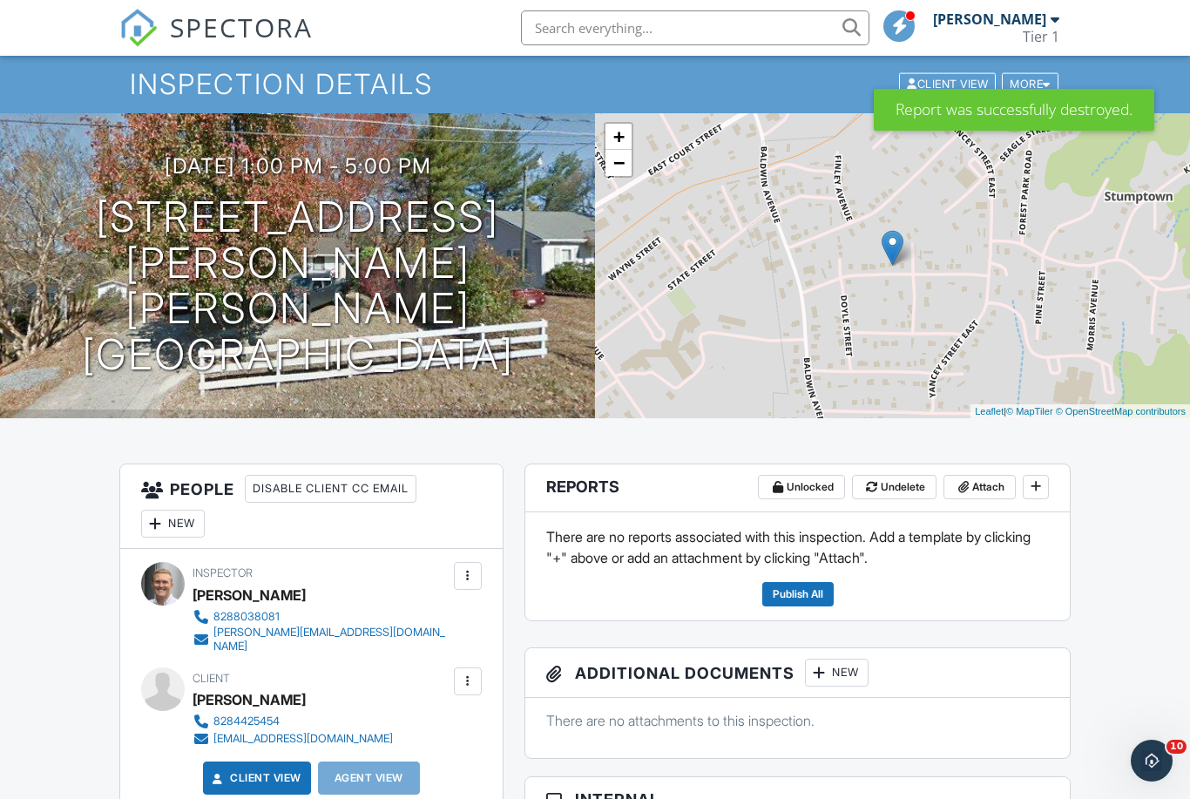
scroll to position [54, 0]
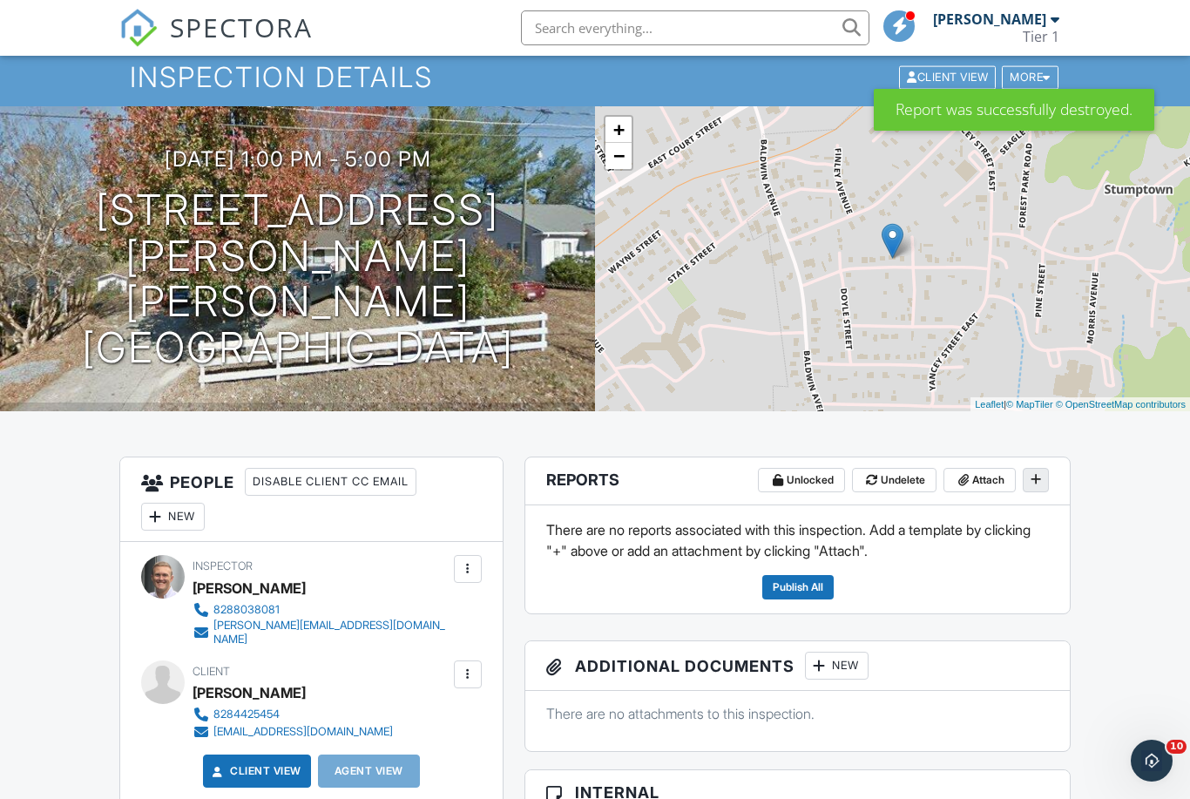
click at [1038, 483] on icon at bounding box center [1036, 479] width 10 height 12
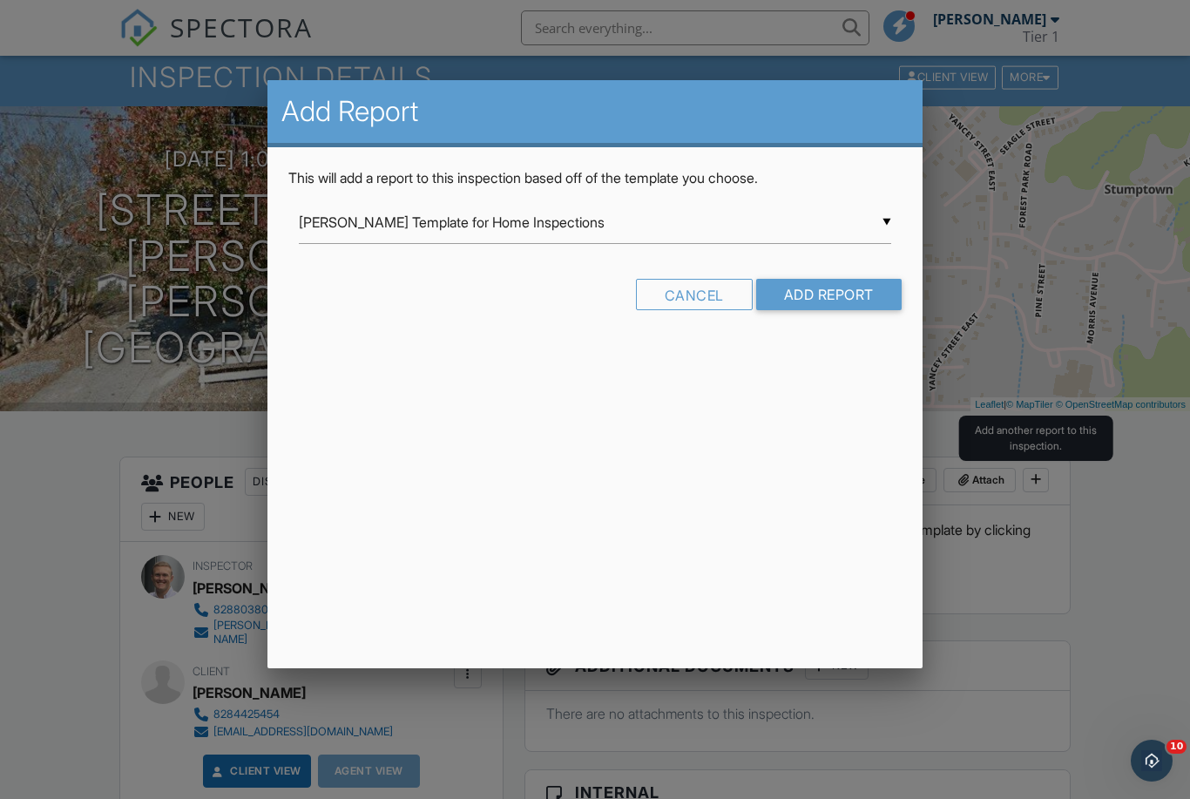
click at [889, 220] on input "[PERSON_NAME] Template for Home Inspections" at bounding box center [595, 222] width 592 height 43
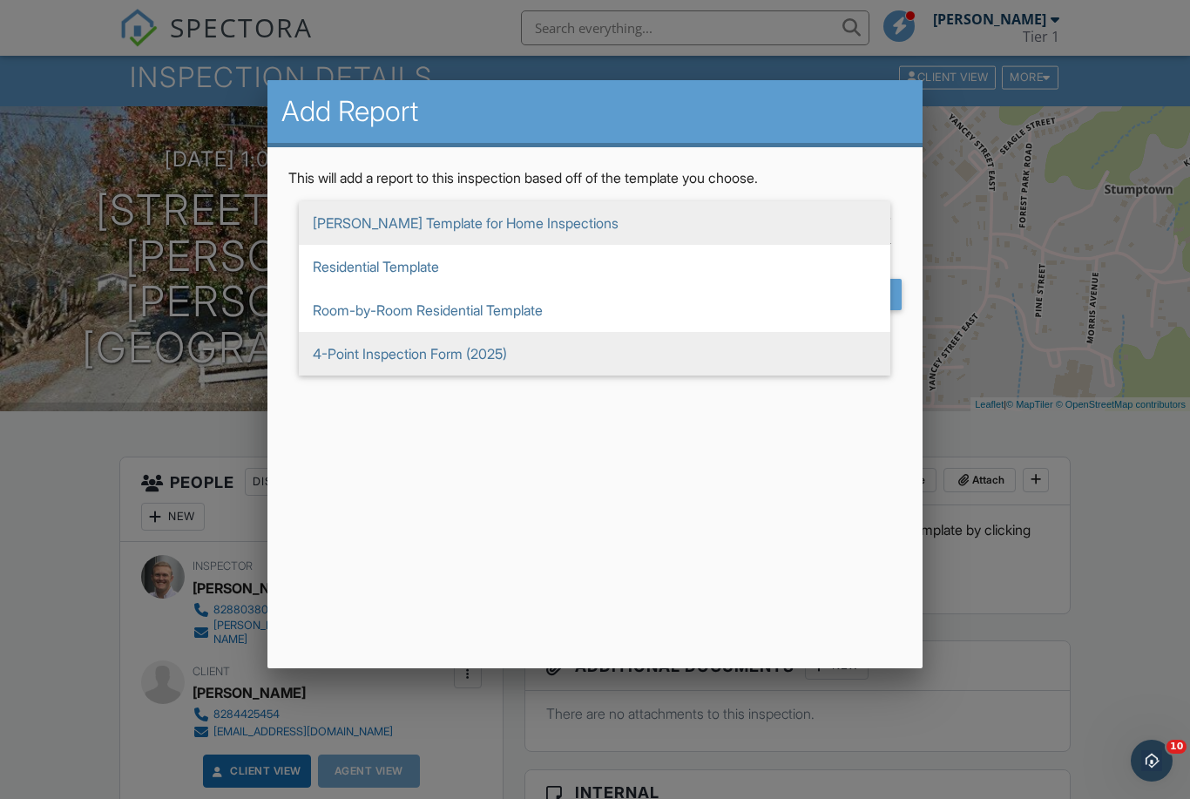
click at [448, 352] on span "4-Point Inspection Form (2025)" at bounding box center [595, 354] width 592 height 44
type input "4-Point Inspection Form (2025)"
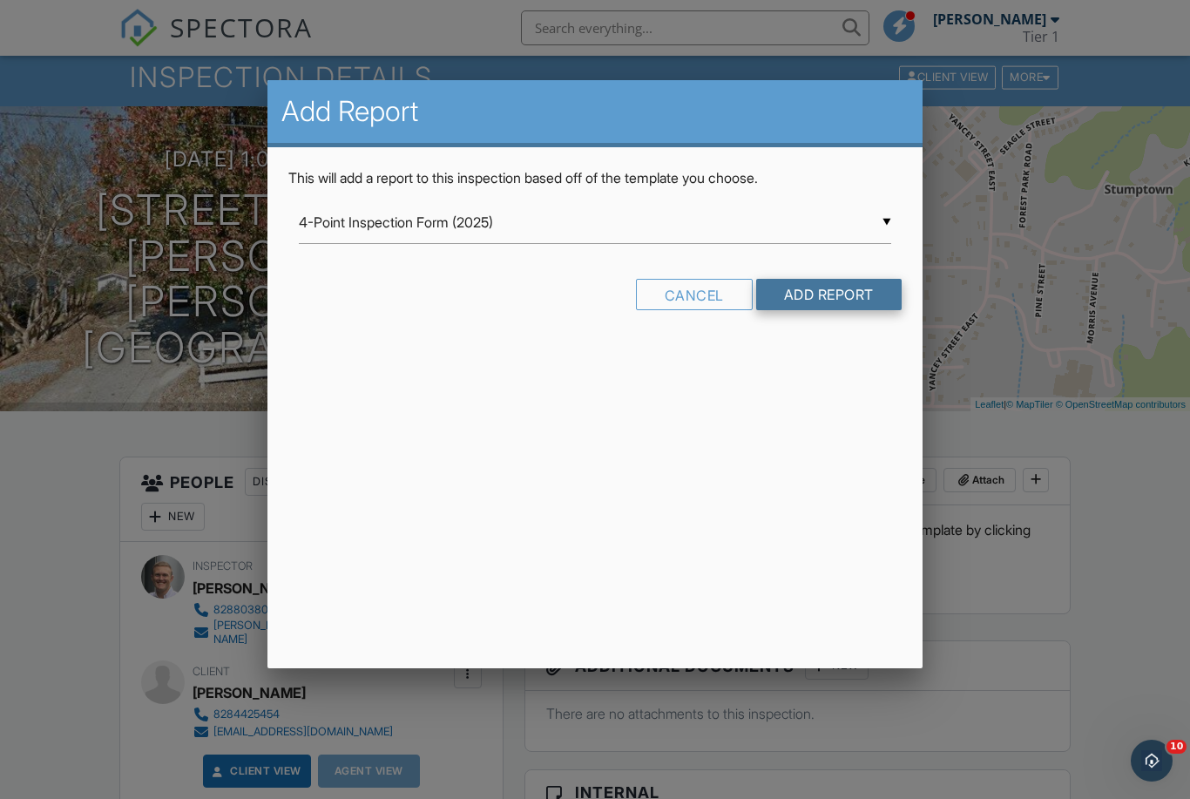
click at [845, 294] on input "Add Report" at bounding box center [828, 294] width 145 height 31
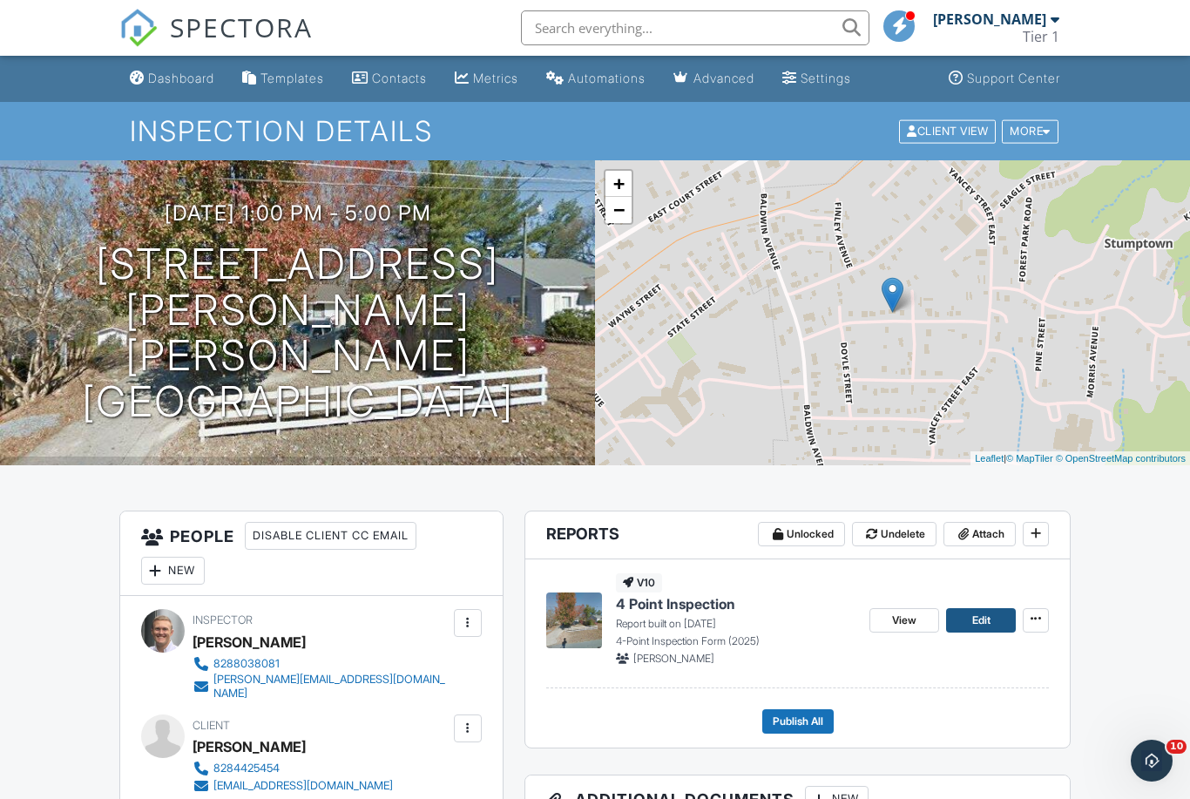
click at [974, 621] on span "Edit" at bounding box center [981, 620] width 18 height 17
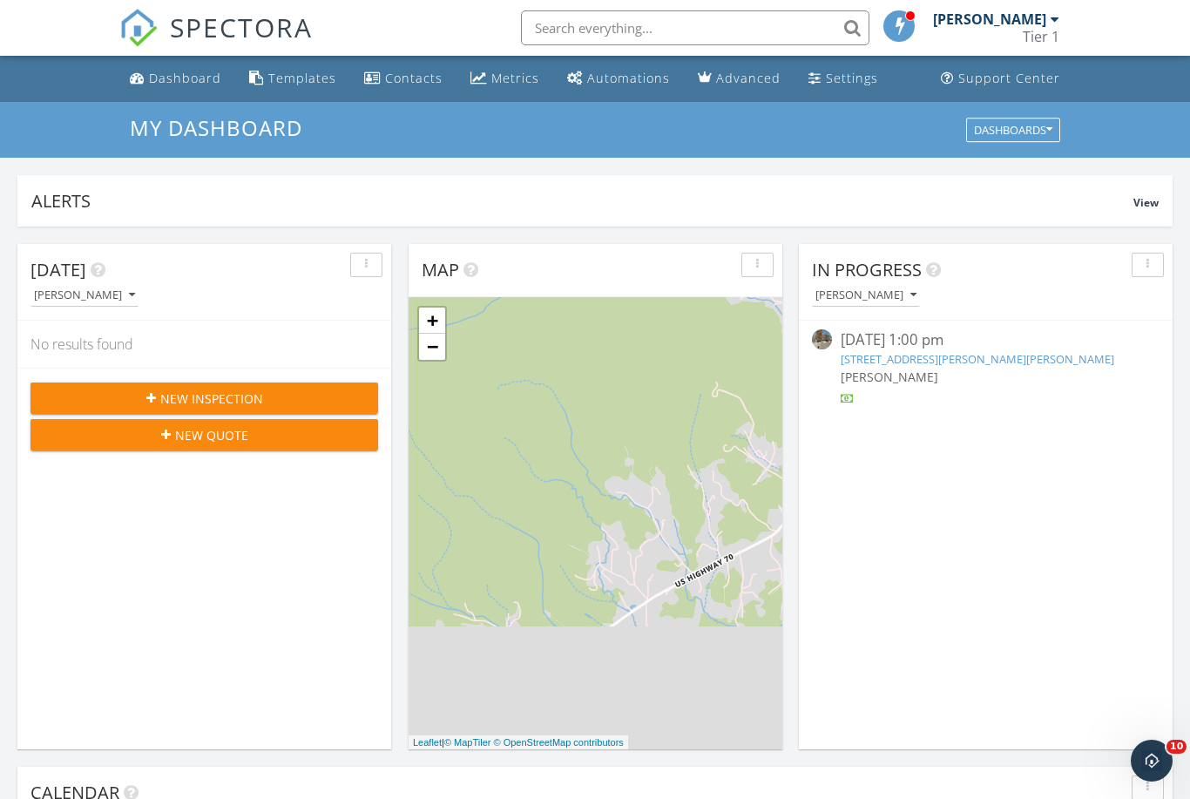
click at [894, 355] on link "[STREET_ADDRESS][PERSON_NAME][PERSON_NAME]" at bounding box center [978, 359] width 274 height 16
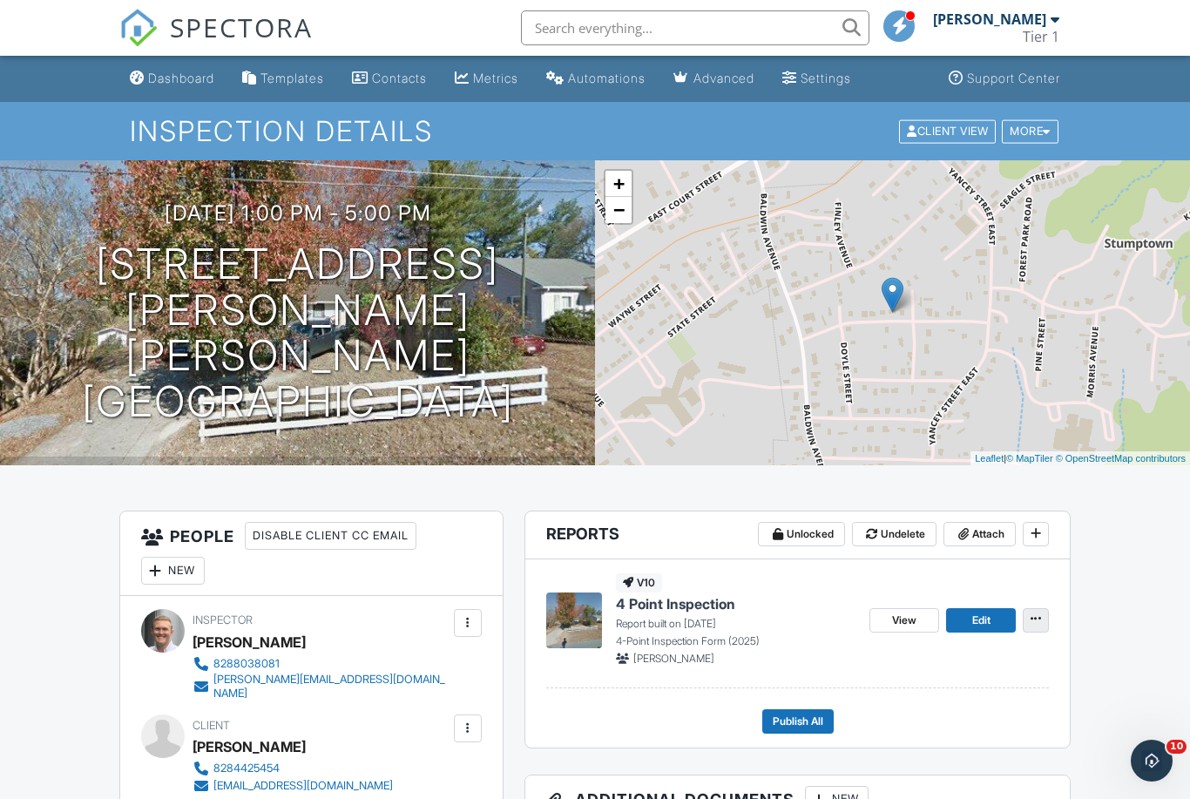
click at [1034, 619] on icon at bounding box center [1036, 618] width 10 height 12
click at [989, 620] on span "Edit" at bounding box center [981, 620] width 18 height 17
